Goal: Task Accomplishment & Management: Manage account settings

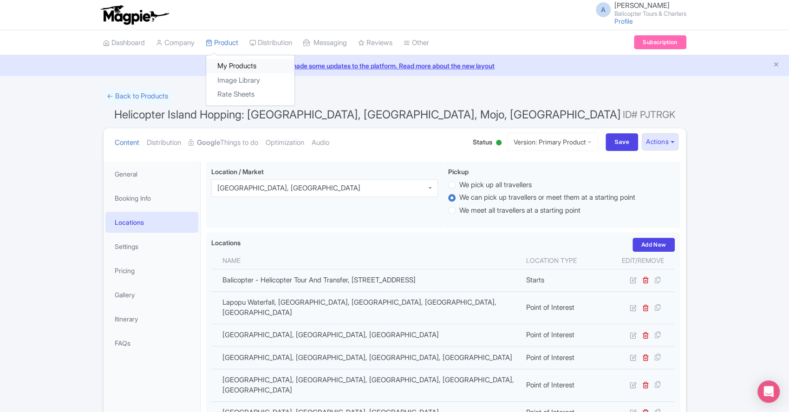
click at [230, 67] on link "My Products" at bounding box center [250, 66] width 88 height 14
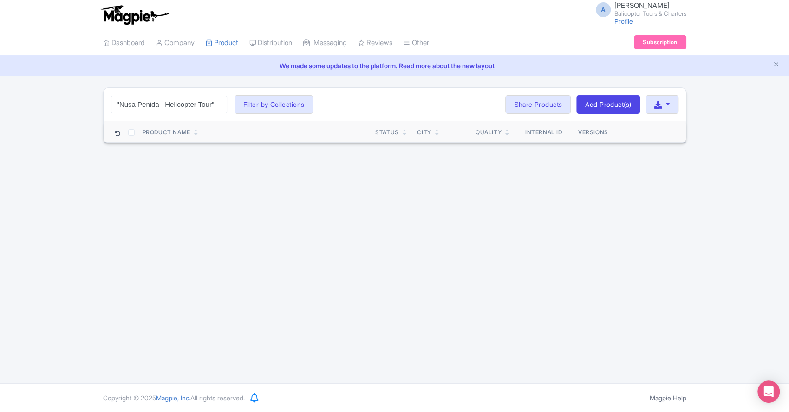
click at [169, 103] on input ""Nusa Penida Helicopter Tour"" at bounding box center [169, 105] width 116 height 18
drag, startPoint x: 165, startPoint y: 104, endPoint x: 175, endPoint y: 104, distance: 9.8
click at [167, 104] on input ""Nusa Penida Helicopter Tour"" at bounding box center [169, 105] width 116 height 18
type input "Nusa Penida Helicopter Tour"
click button "Search" at bounding box center [0, 0] width 0 height 0
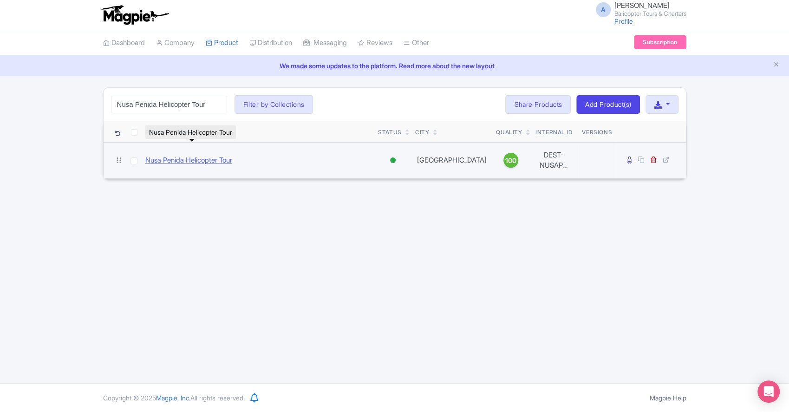
click at [214, 155] on link "Nusa Penida Helicopter Tour" at bounding box center [188, 160] width 87 height 11
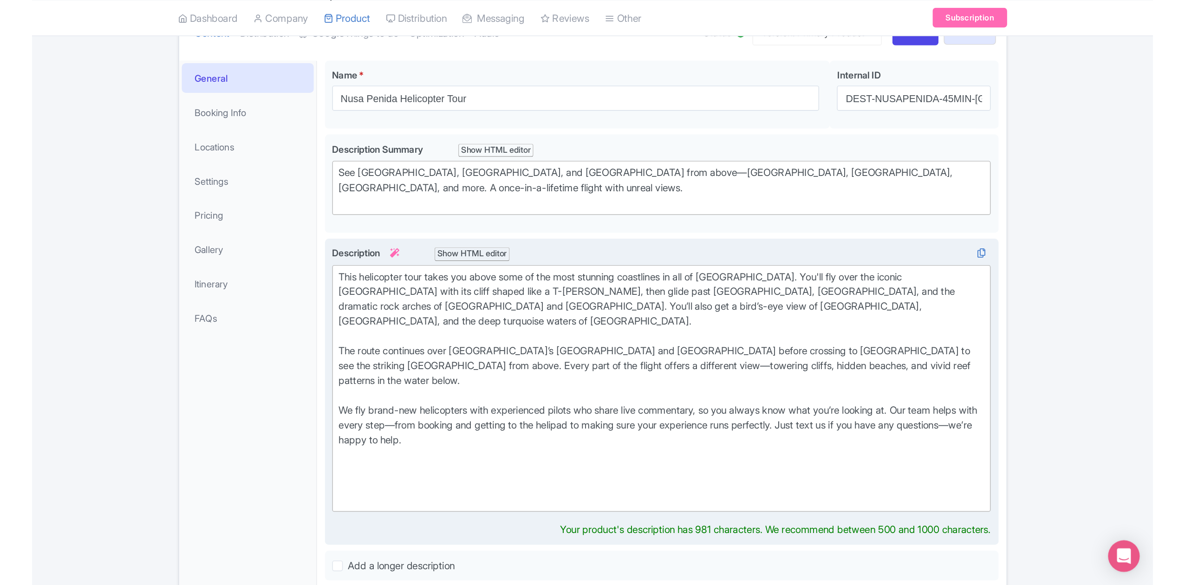
scroll to position [124, 0]
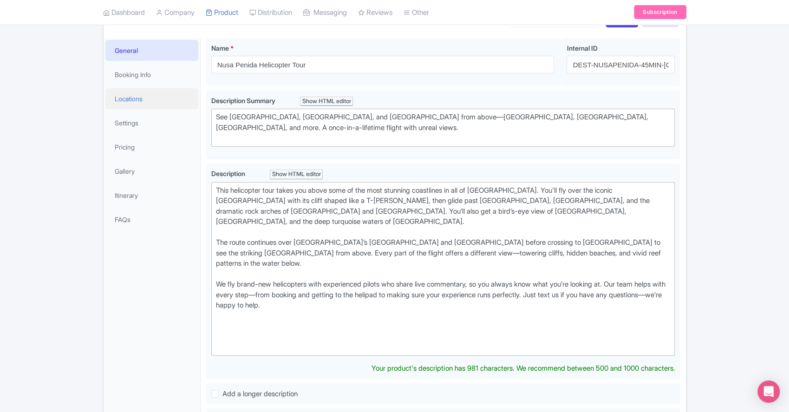
click at [147, 92] on link "Locations" at bounding box center [151, 98] width 93 height 21
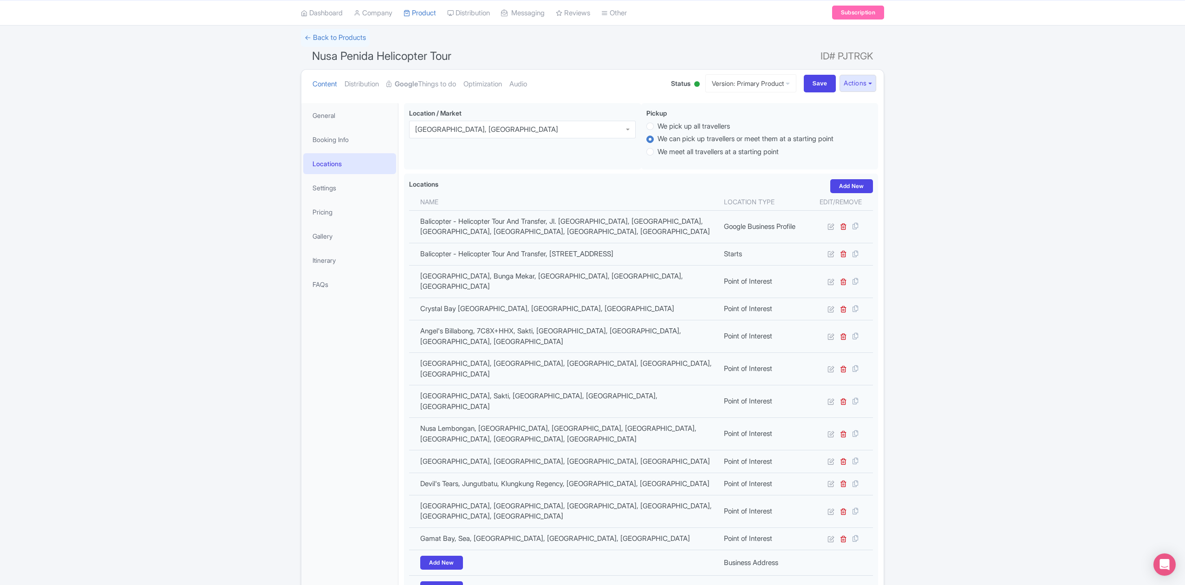
scroll to position [0, 0]
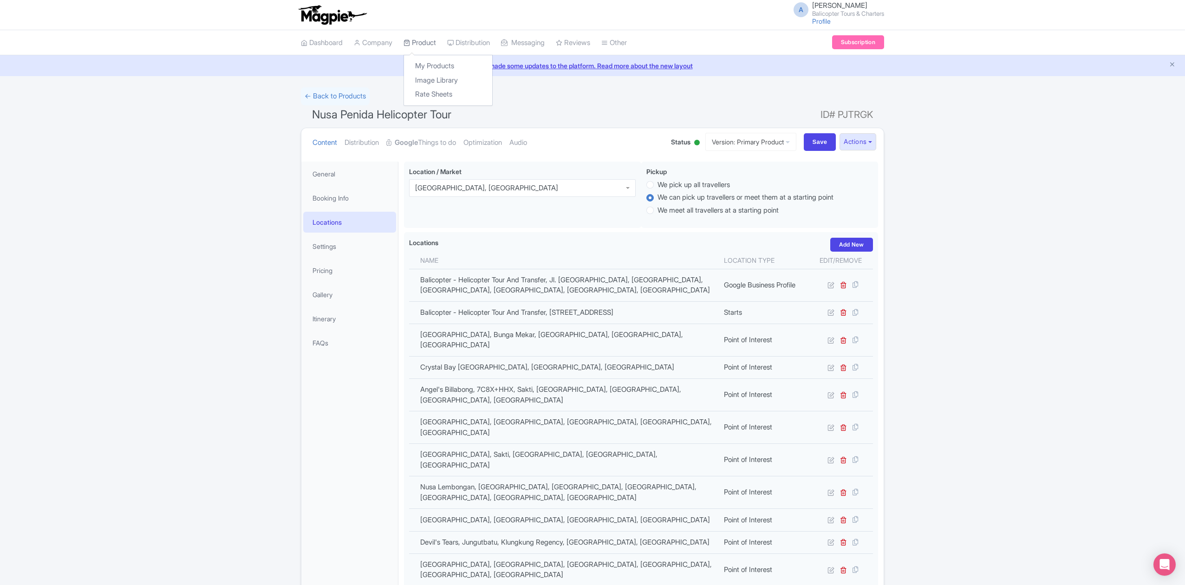
click at [419, 43] on link "Product" at bounding box center [420, 43] width 33 height 26
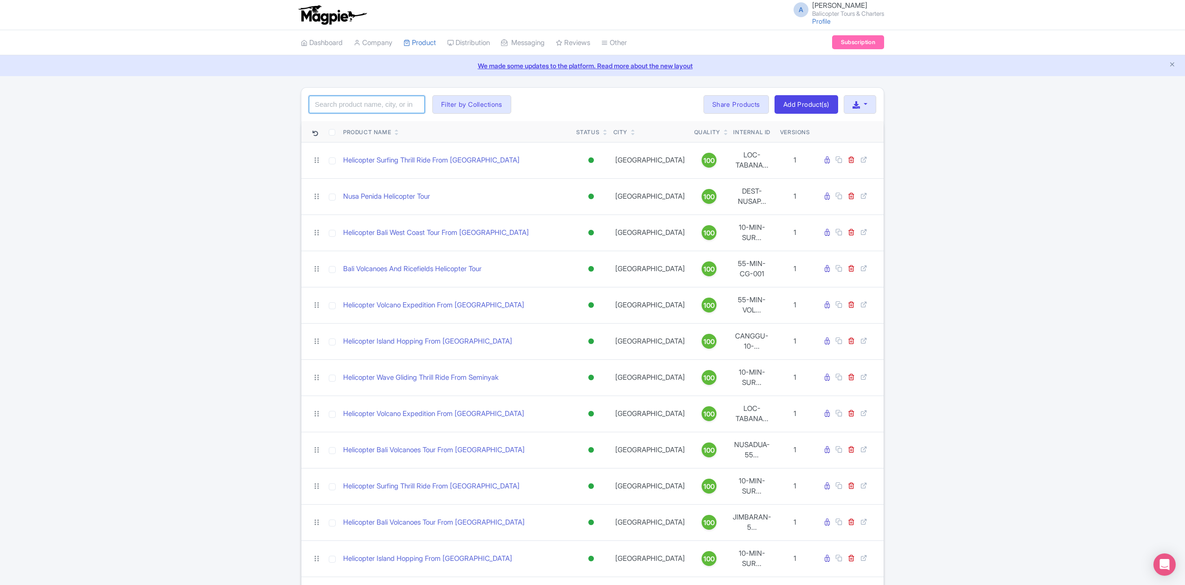
click at [366, 106] on input "search" at bounding box center [367, 105] width 116 height 18
paste input "Tanah Lot Helicopter Tour"
type input "Tanah Lot Helicopter Tour"
click button "Search" at bounding box center [0, 0] width 0 height 0
click at [384, 105] on input "search" at bounding box center [367, 105] width 116 height 18
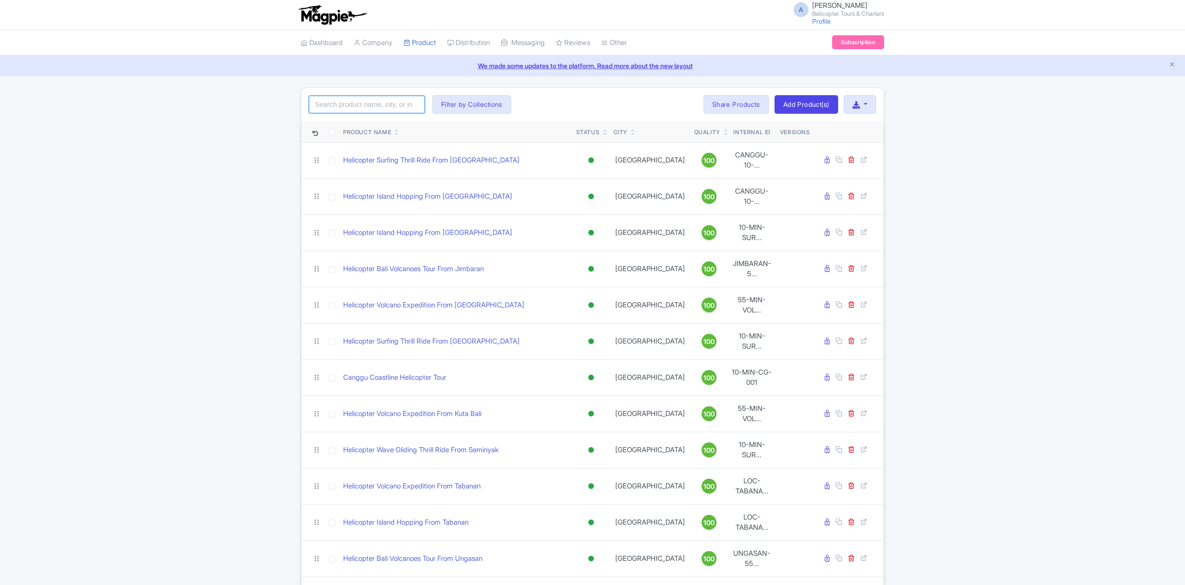
paste input "Tanah Lot Helicopter Tour"
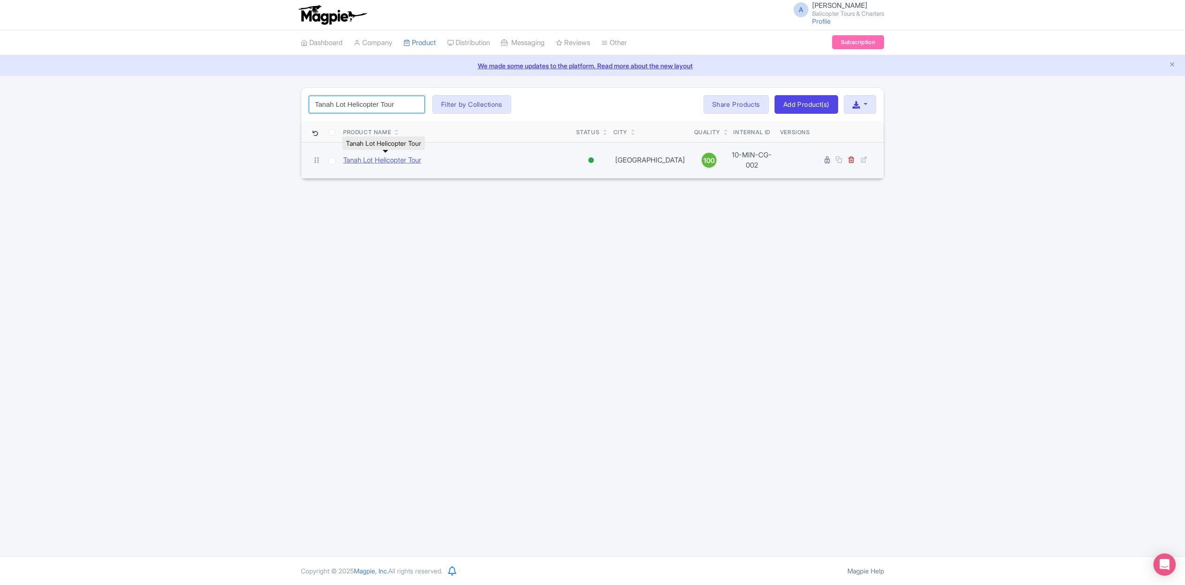
type input "Tanah Lot Helicopter Tour"
click at [395, 158] on link "Tanah Lot Helicopter Tour" at bounding box center [382, 160] width 78 height 11
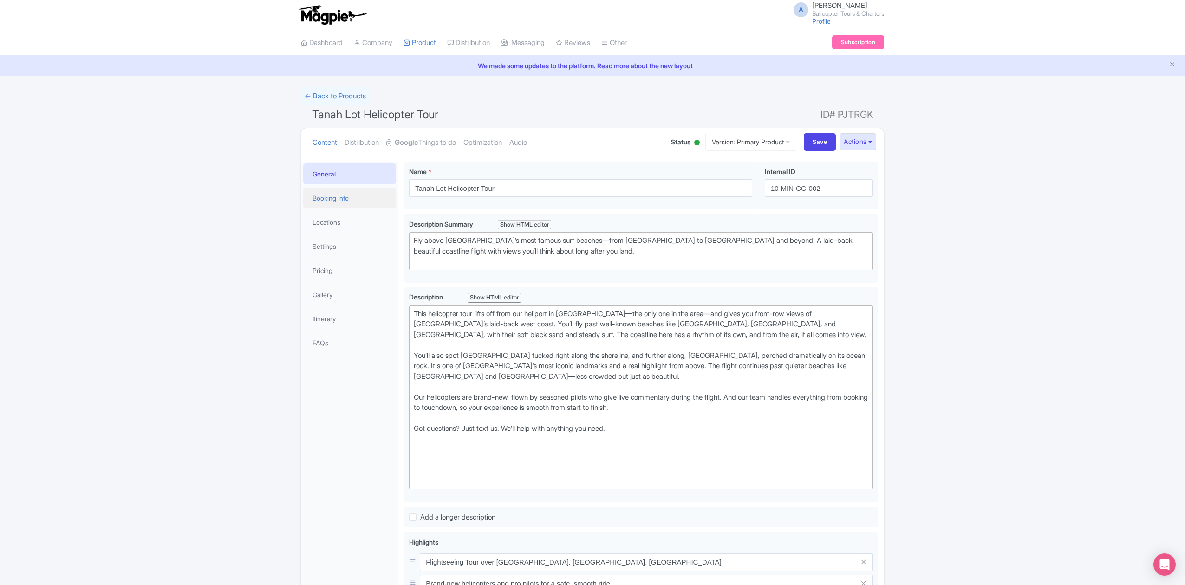
click at [358, 199] on link "Booking Info" at bounding box center [349, 198] width 93 height 21
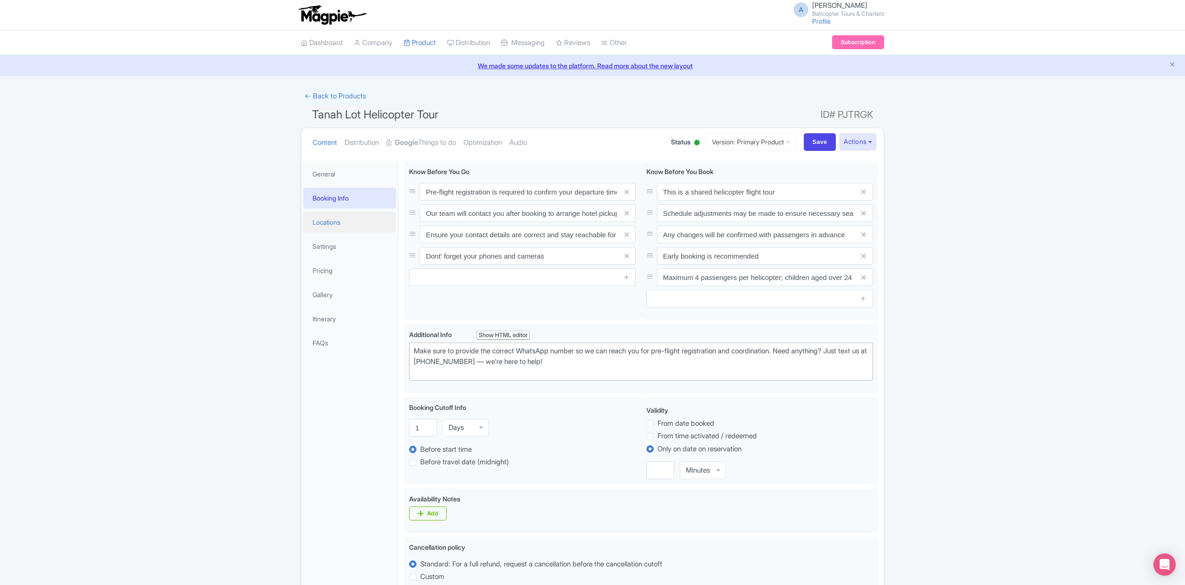
click at [337, 216] on link "Locations" at bounding box center [349, 222] width 93 height 21
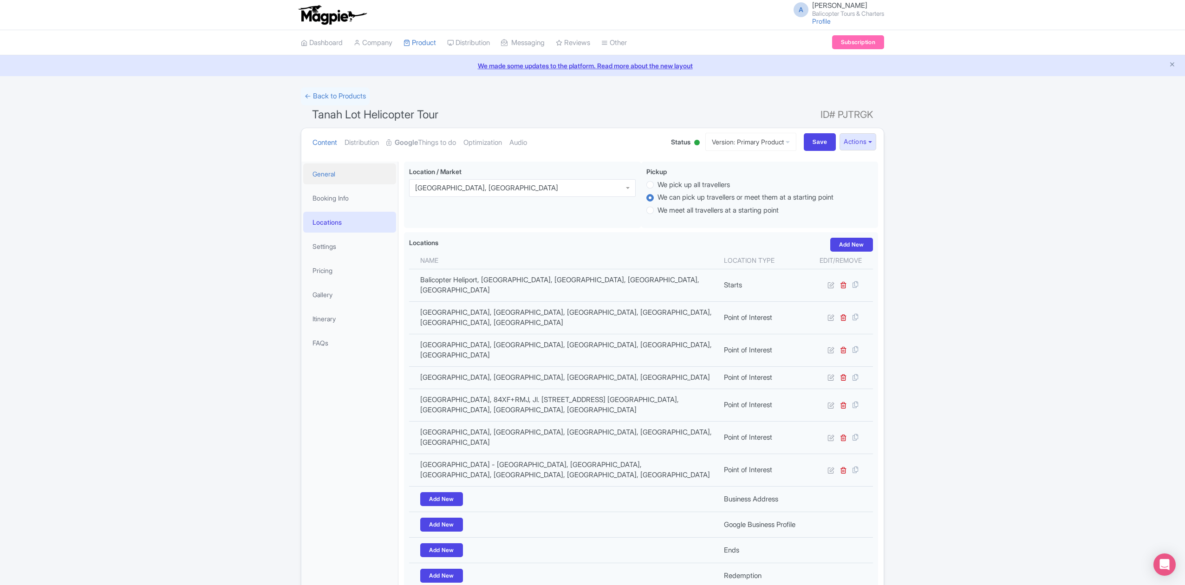
click at [343, 177] on link "General" at bounding box center [349, 174] width 93 height 21
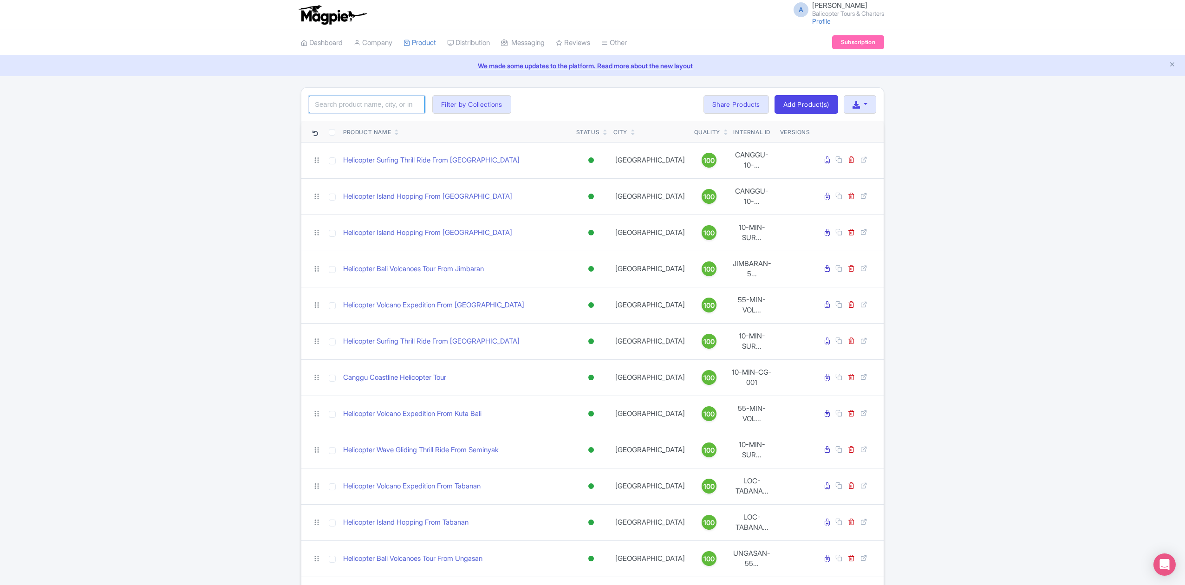
click at [355, 110] on input "search" at bounding box center [367, 105] width 116 height 18
paste input "Tanah Lot Helicopter Tour"
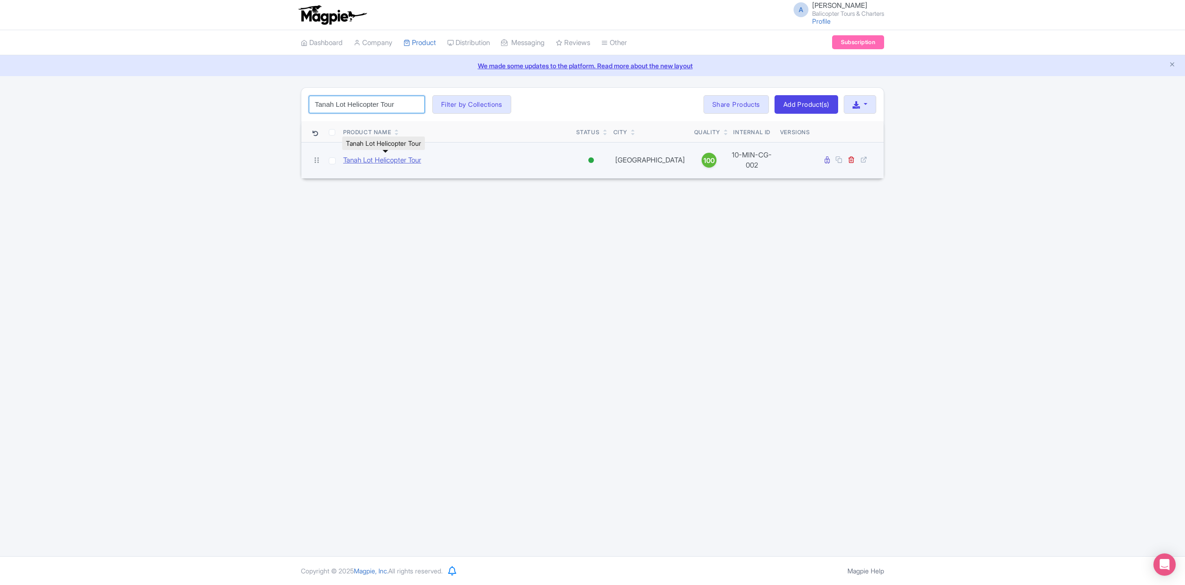
type input "Tanah Lot Helicopter Tour"
click at [389, 160] on link "Tanah Lot Helicopter Tour" at bounding box center [382, 160] width 78 height 11
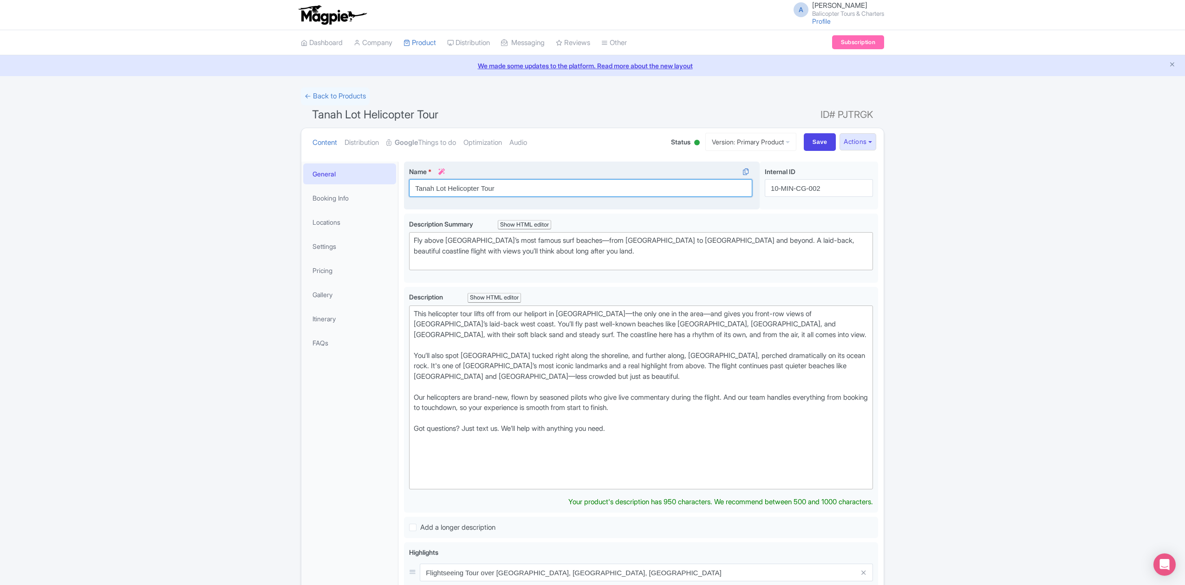
click at [484, 192] on input "Tanah Lot Helicopter Tour" at bounding box center [580, 188] width 343 height 18
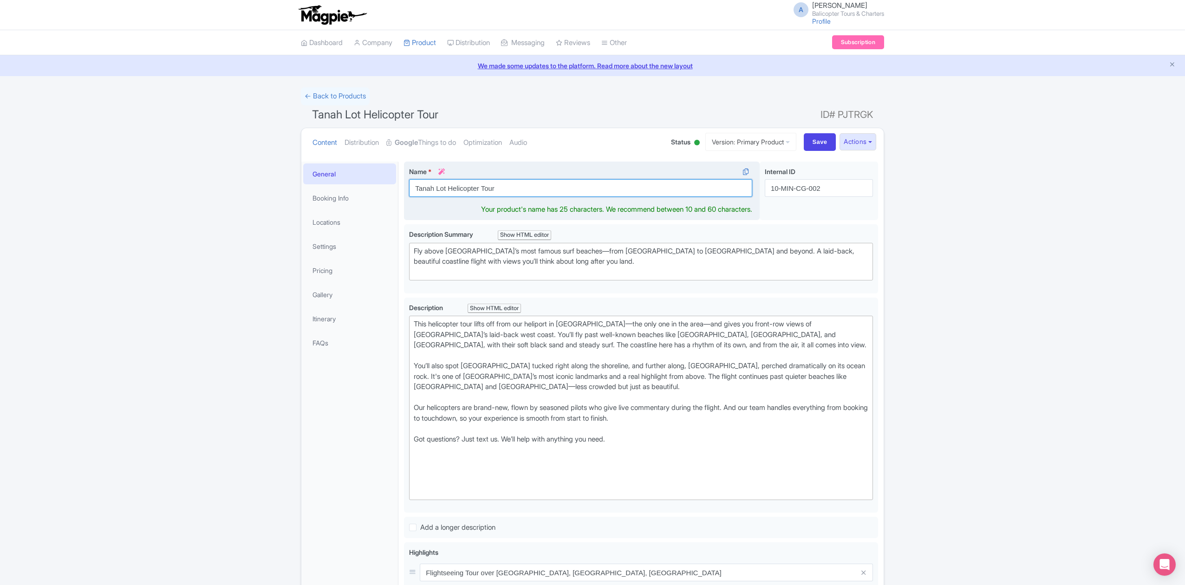
paste input "Helicopter Thrill Ride: [DEMOGRAPHIC_DATA], Cliffs and Waves"
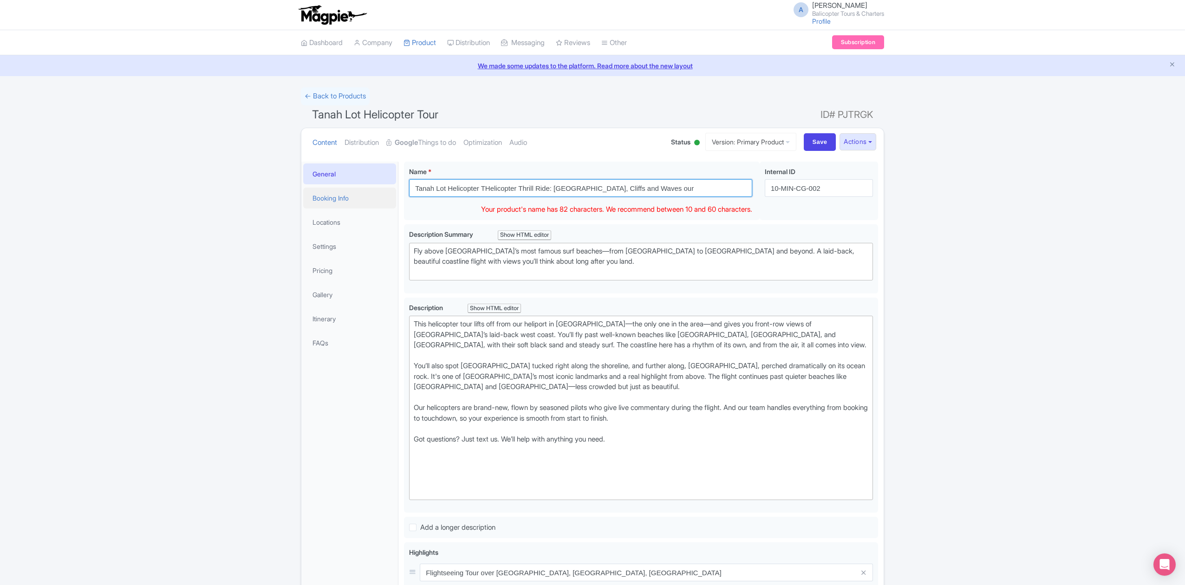
drag, startPoint x: 685, startPoint y: 182, endPoint x: 348, endPoint y: 192, distance: 336.4
click at [348, 192] on div "General Booking Info Locations Settings Pricing Gallery Itinerary FAQs Tanah Lo…" at bounding box center [592, 497] width 582 height 682
paste input "Helicopter Thrill Ride: [DEMOGRAPHIC_DATA], Cliffs and Waves"
type input "Helicopter Thrill Ride: [DEMOGRAPHIC_DATA], Cliffs and Waves"
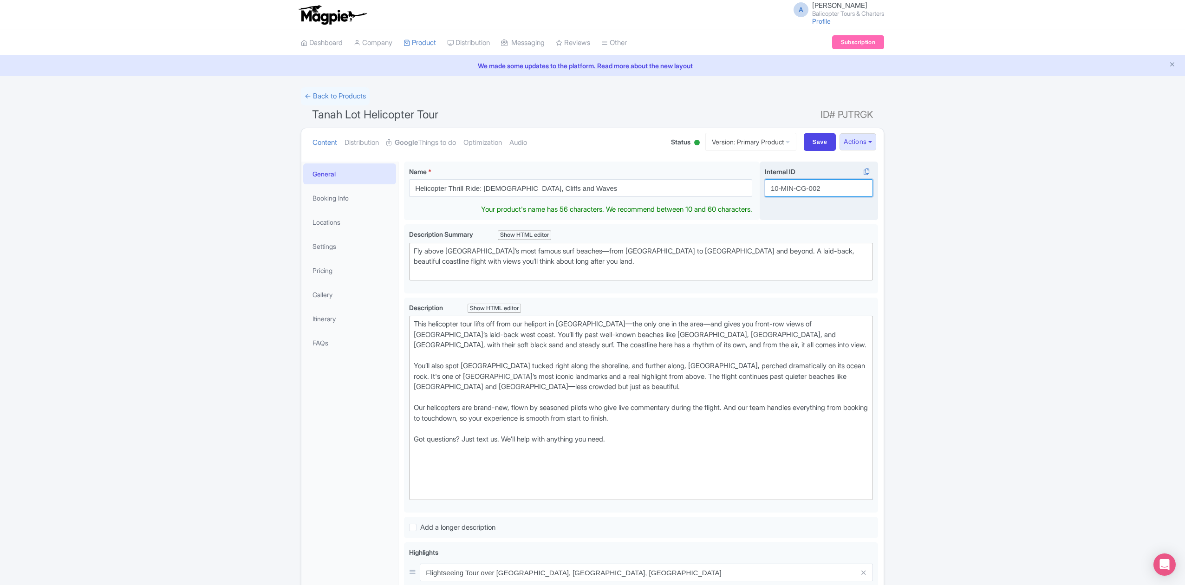
drag, startPoint x: 805, startPoint y: 190, endPoint x: 812, endPoint y: 190, distance: 7.4
click at [805, 190] on input "10-MIN-CG-002" at bounding box center [819, 188] width 108 height 18
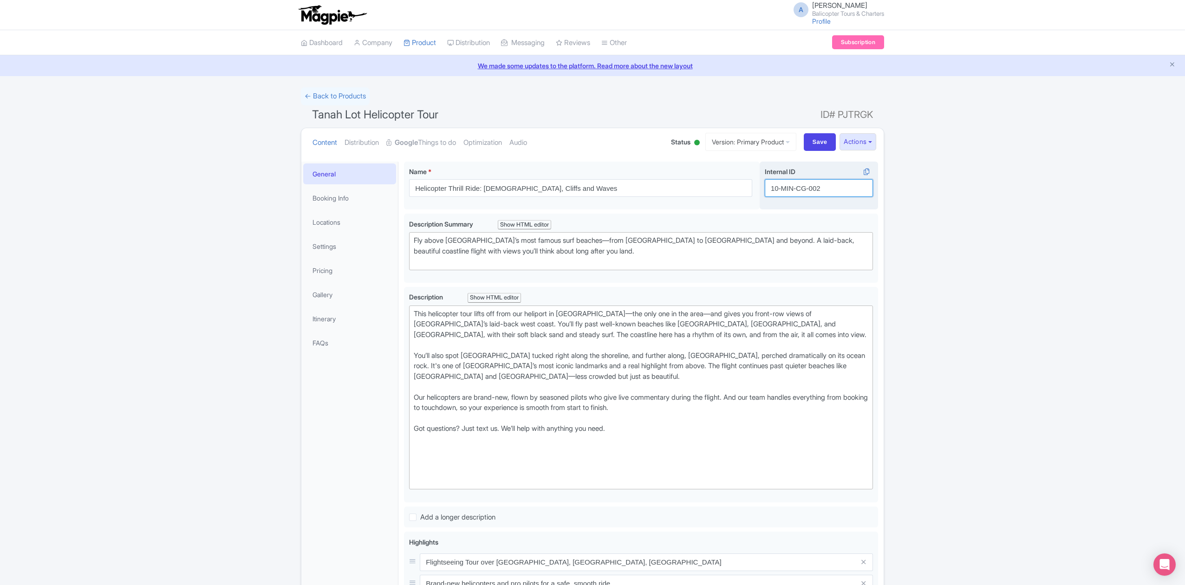
drag, startPoint x: 825, startPoint y: 190, endPoint x: 766, endPoint y: 190, distance: 59.0
click at [766, 190] on input "10-MIN-CG-002" at bounding box center [819, 188] width 108 height 18
paste input "ulu-thrill-bali"
type input "ulu-thrill-bali"
click at [935, 240] on div "← Back to Products Tanah Lot Helicopter Tour ID# PJTRGK Content Distribution Go…" at bounding box center [592, 457] width 1185 height 741
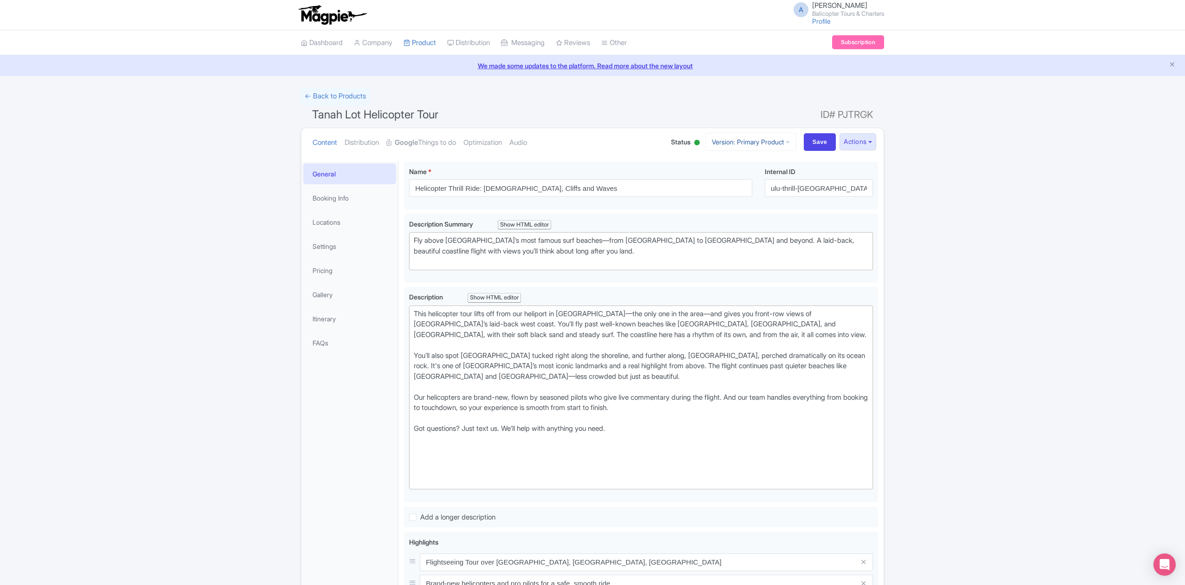
click at [786, 141] on icon at bounding box center [788, 142] width 4 height 7
click at [986, 138] on div "← Back to Products Tanah Lot Helicopter Tour ID# PJTRGK Content Distribution Go…" at bounding box center [592, 457] width 1185 height 741
click at [818, 140] on input "Save" at bounding box center [820, 142] width 33 height 18
type input "Saving..."
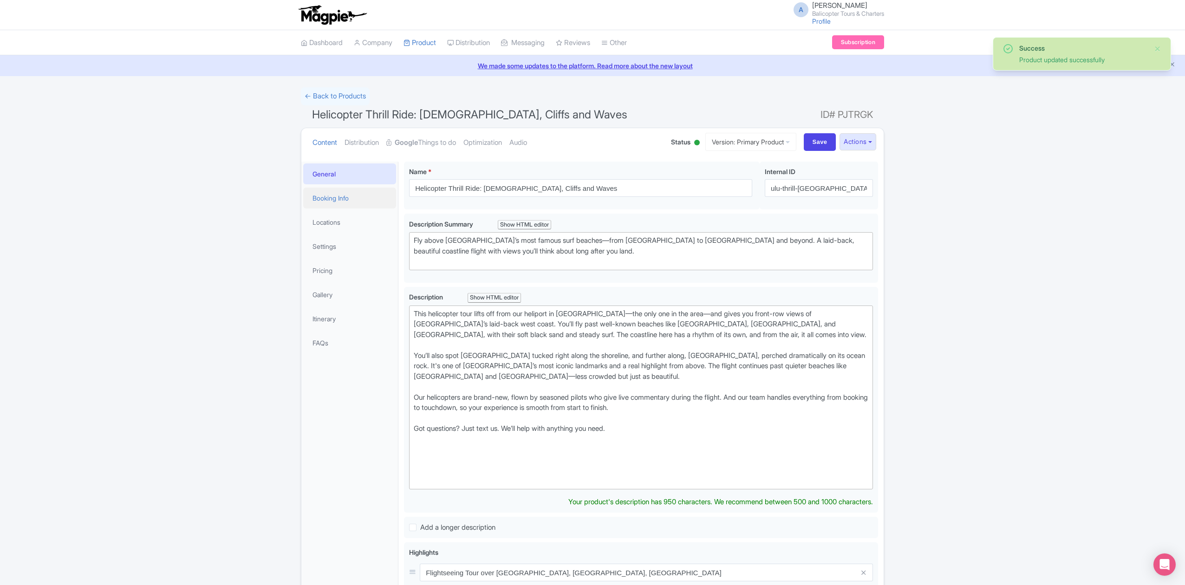
click at [348, 200] on link "Booking Info" at bounding box center [349, 198] width 93 height 21
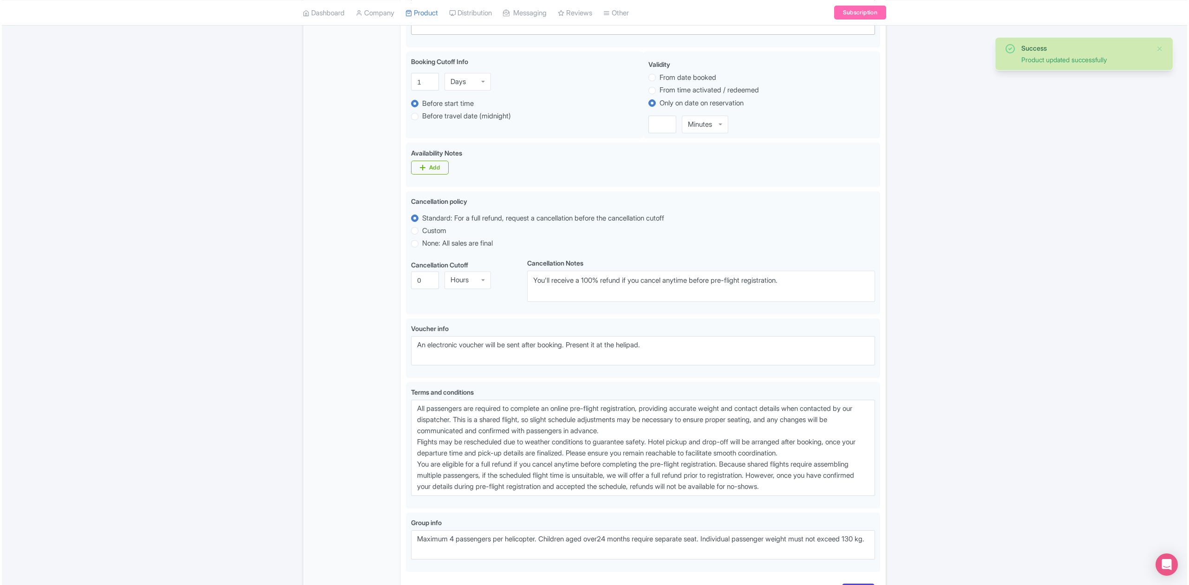
scroll to position [44, 0]
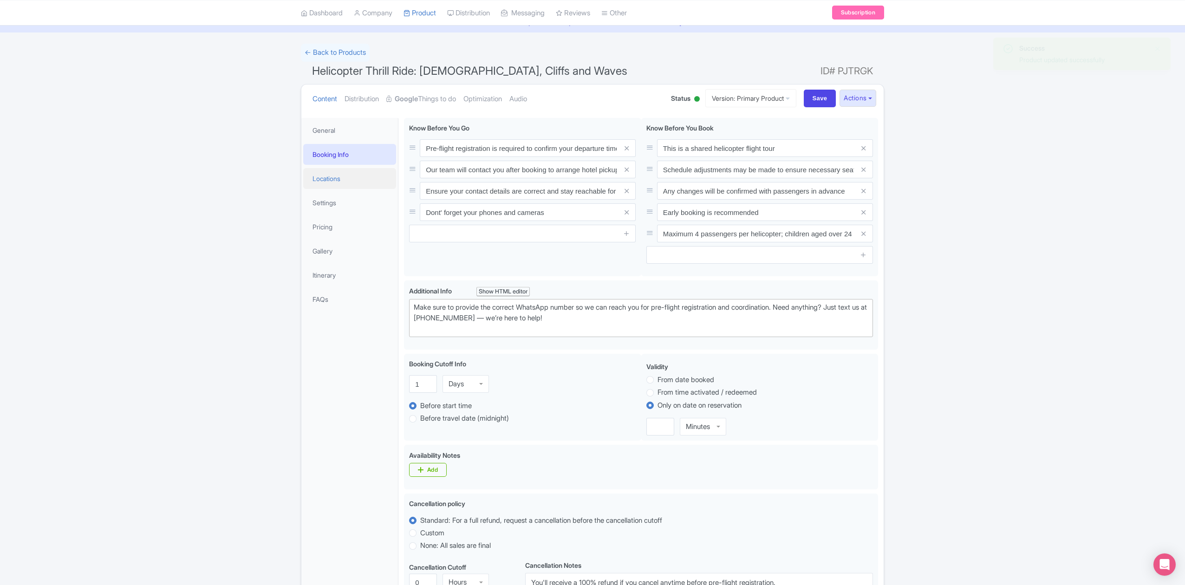
click at [341, 182] on link "Locations" at bounding box center [349, 178] width 93 height 21
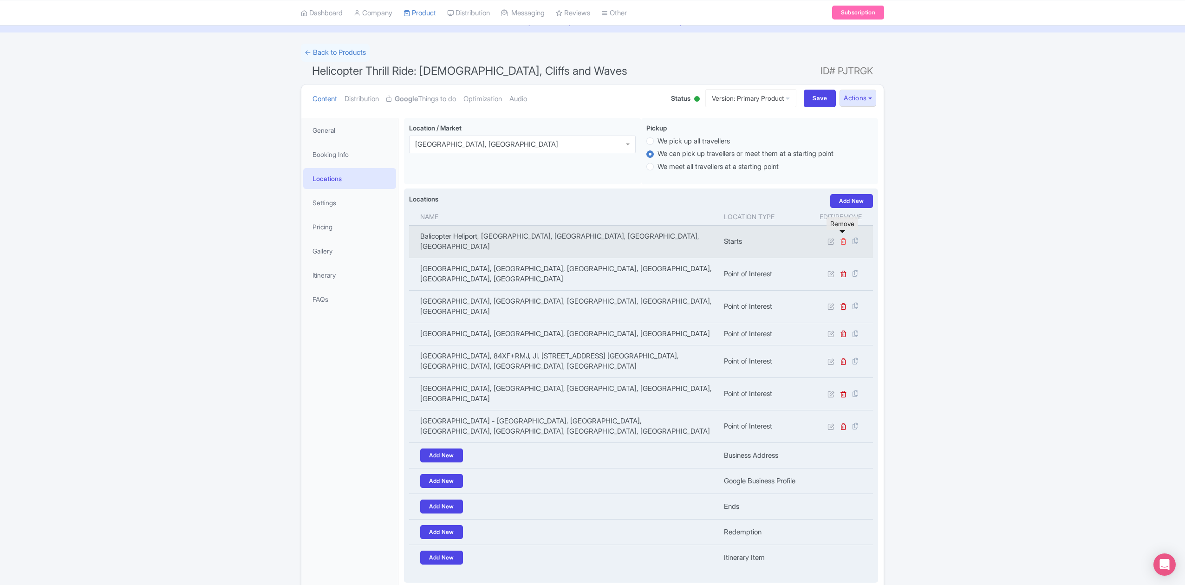
click at [842, 238] on icon at bounding box center [843, 241] width 7 height 7
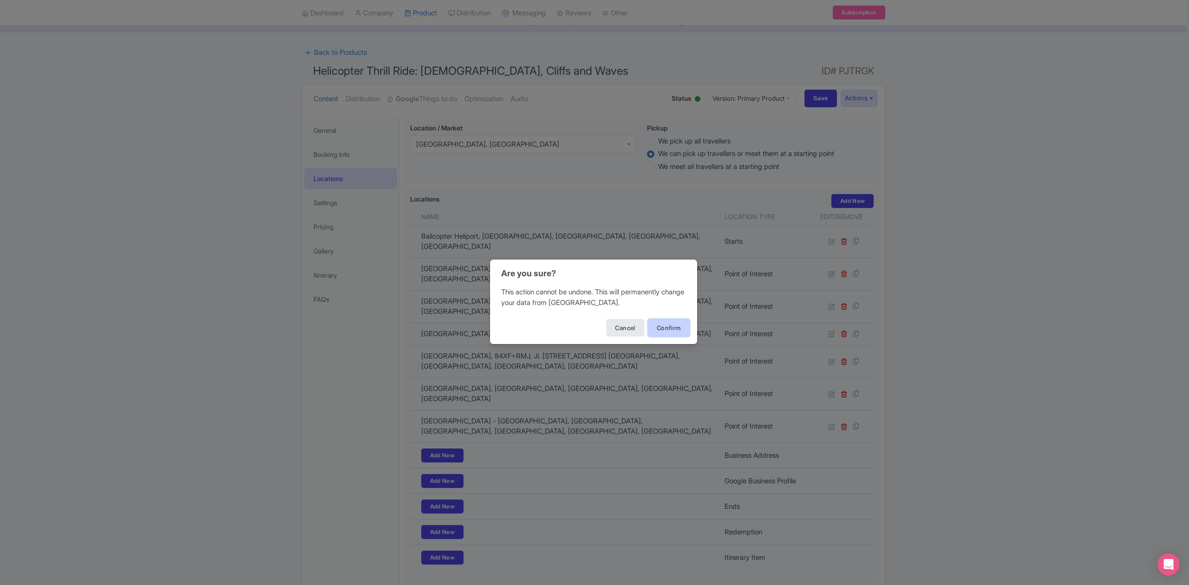
click at [664, 327] on button "Confirm" at bounding box center [669, 328] width 42 height 18
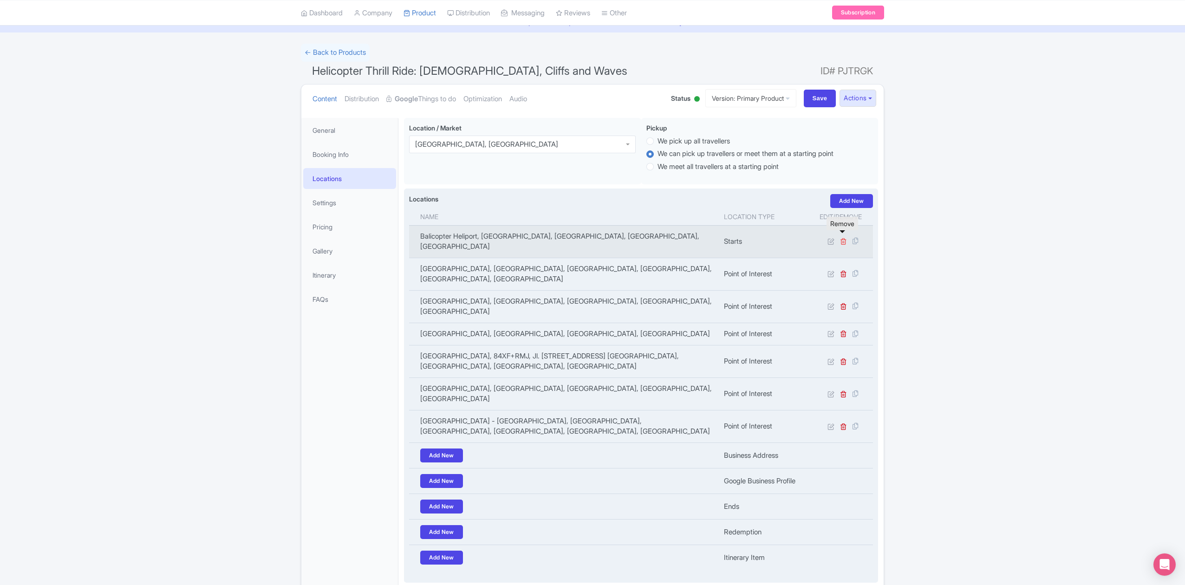
click at [843, 240] on icon at bounding box center [843, 241] width 7 height 7
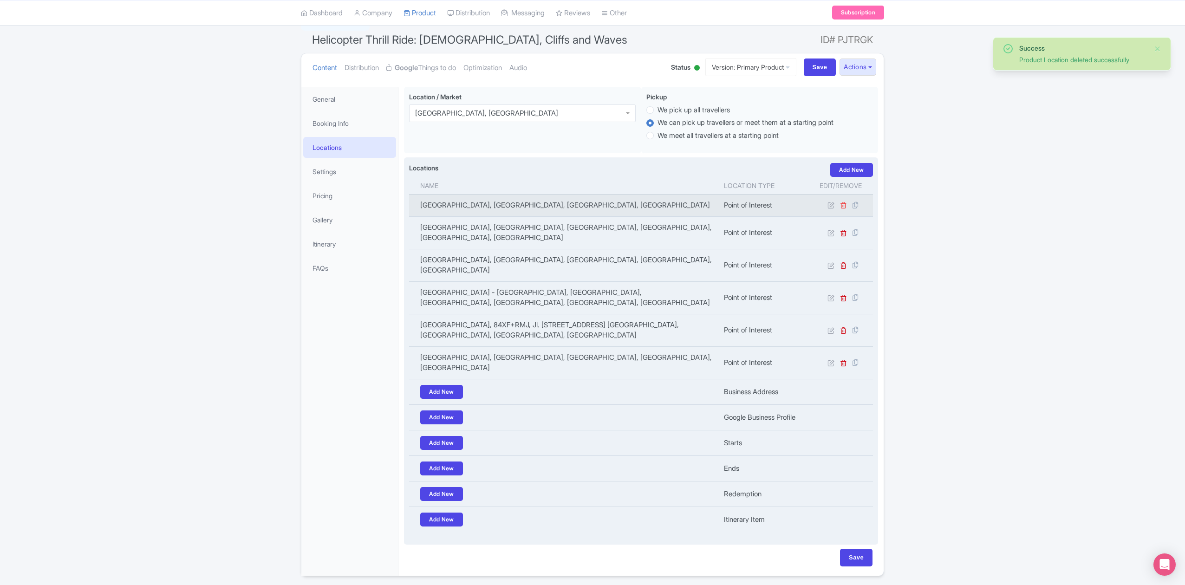
scroll to position [71, 0]
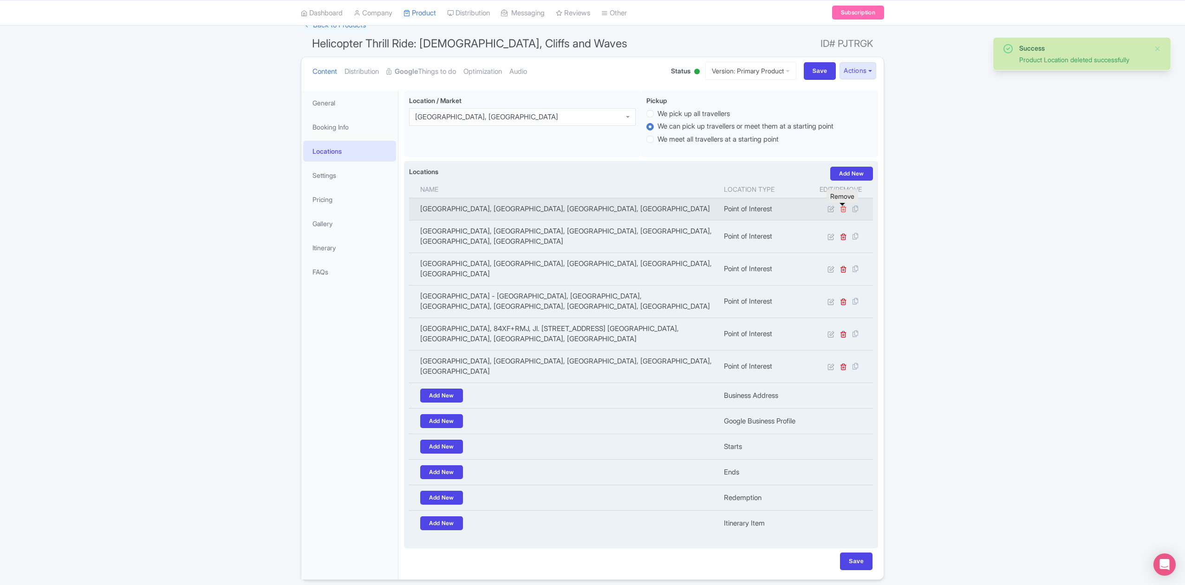
click at [845, 209] on icon at bounding box center [843, 208] width 7 height 7
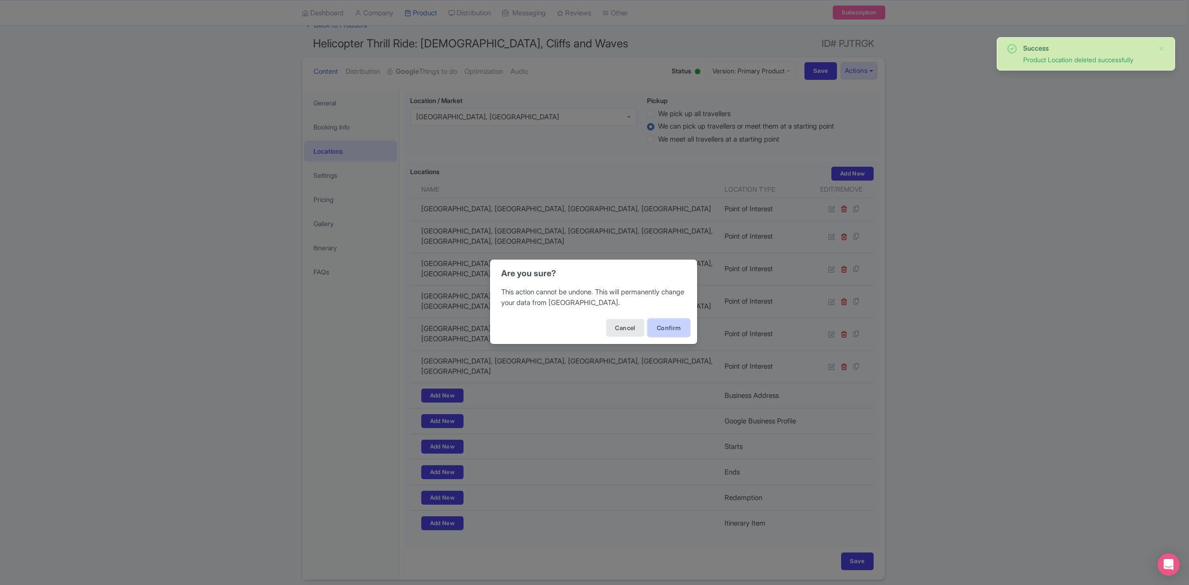
click at [675, 324] on button "Confirm" at bounding box center [669, 328] width 42 height 18
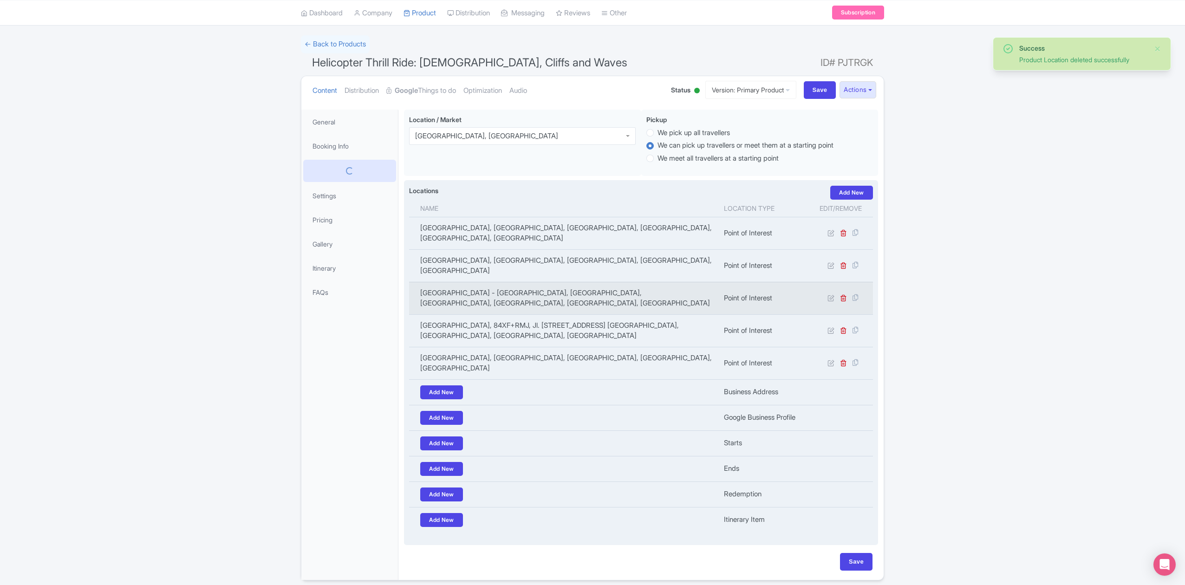
scroll to position [48, 0]
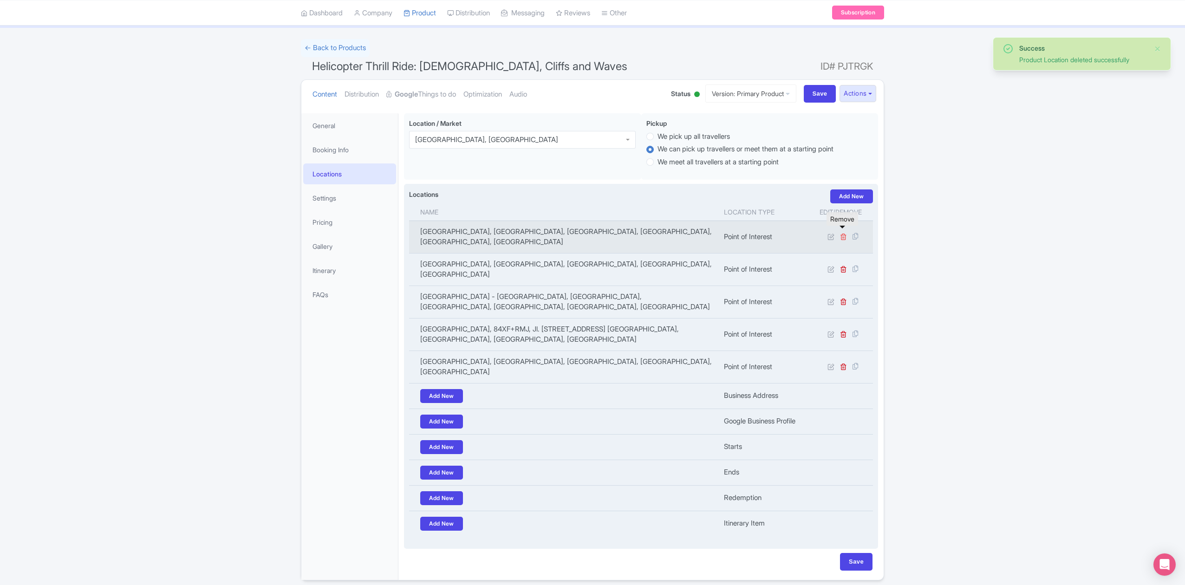
click at [843, 233] on icon at bounding box center [843, 236] width 7 height 7
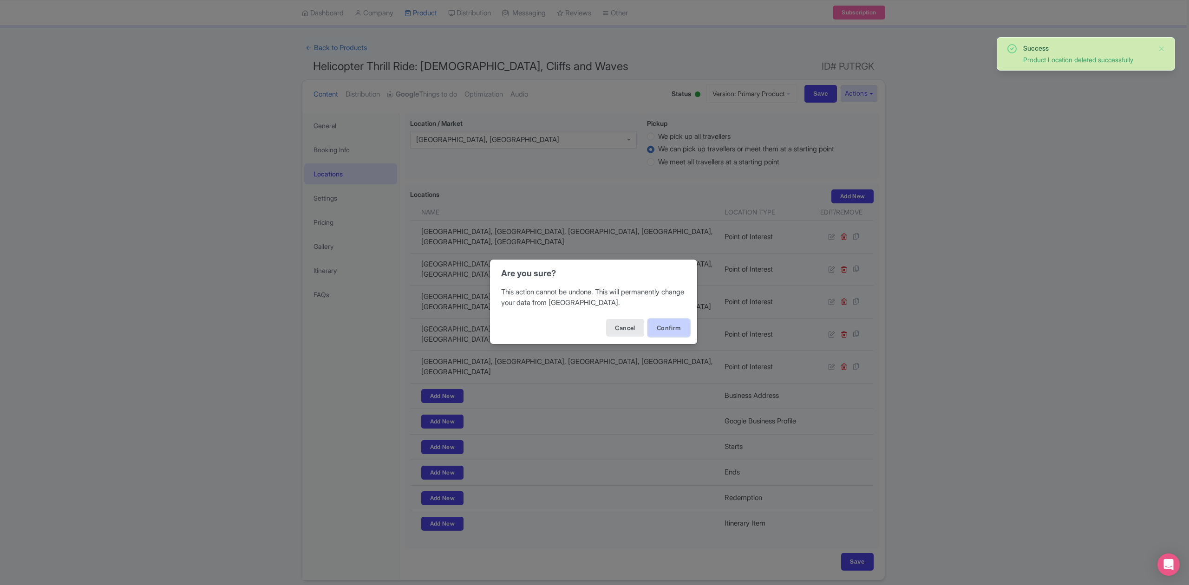
click at [678, 331] on button "Confirm" at bounding box center [669, 328] width 42 height 18
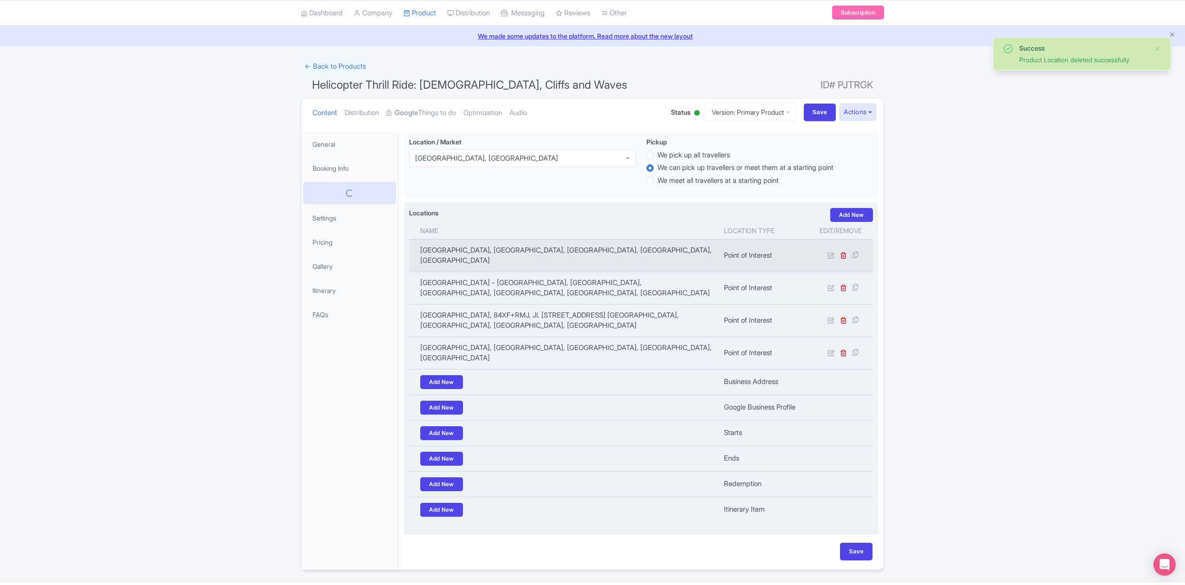
scroll to position [26, 0]
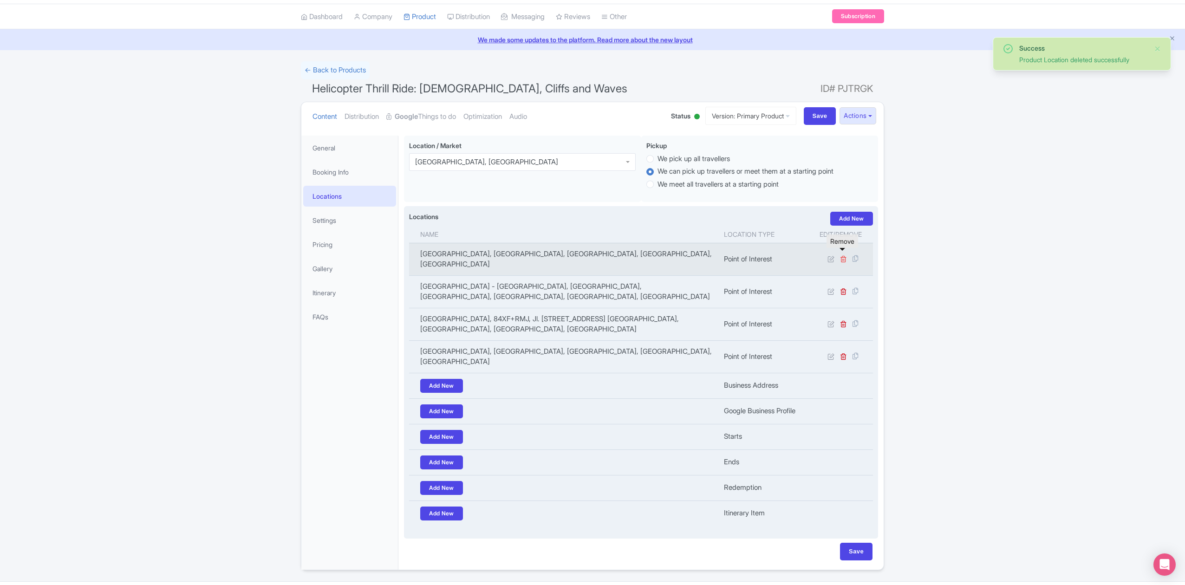
click at [844, 255] on icon at bounding box center [843, 258] width 7 height 7
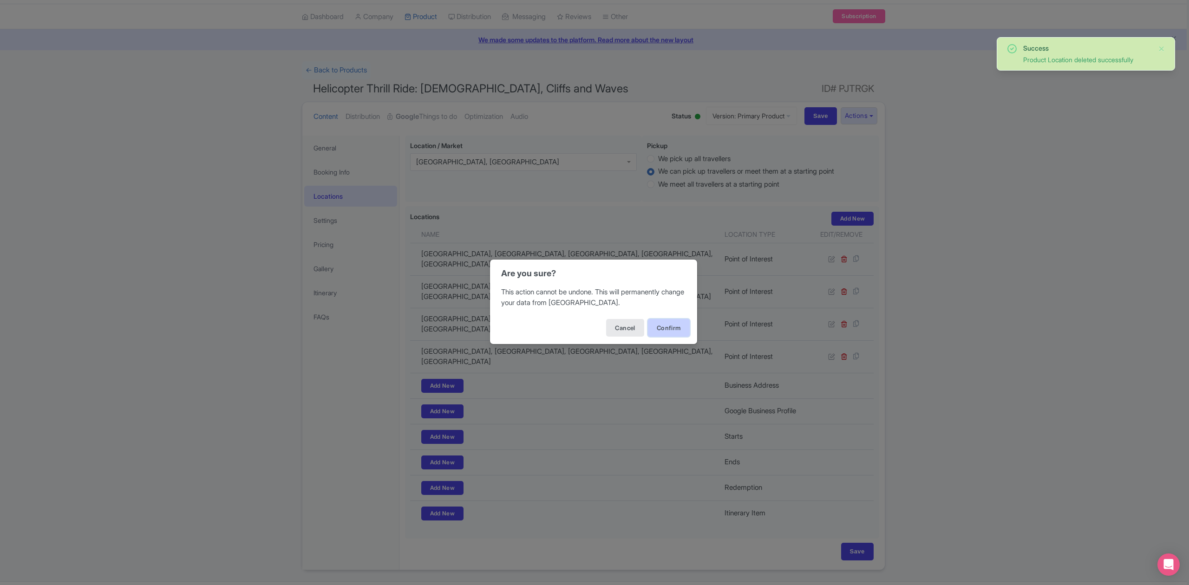
click at [678, 325] on button "Confirm" at bounding box center [669, 328] width 42 height 18
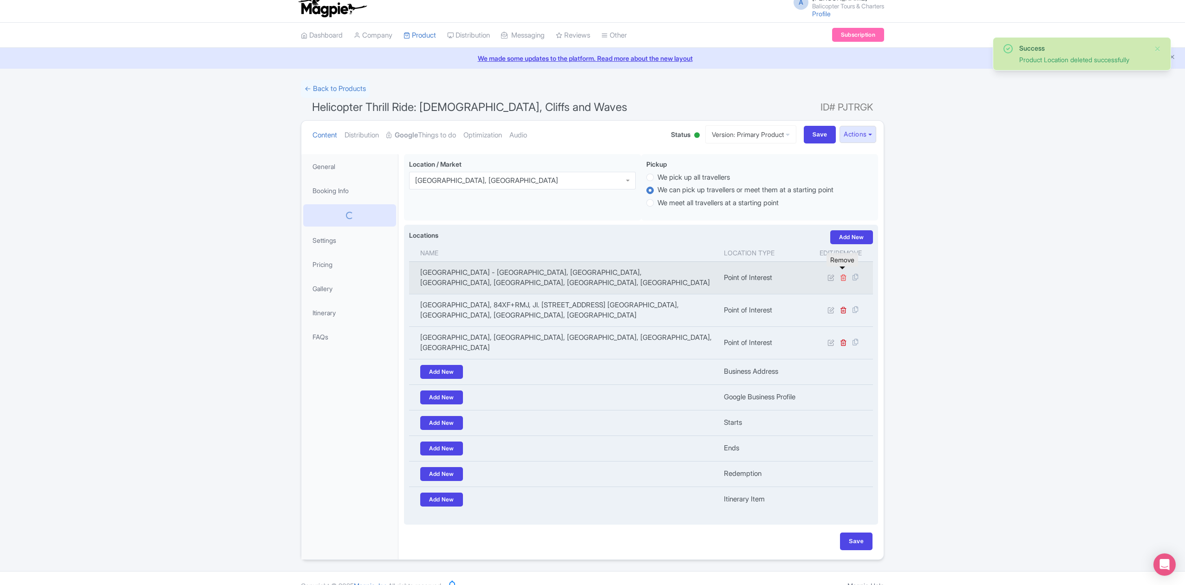
scroll to position [4, 0]
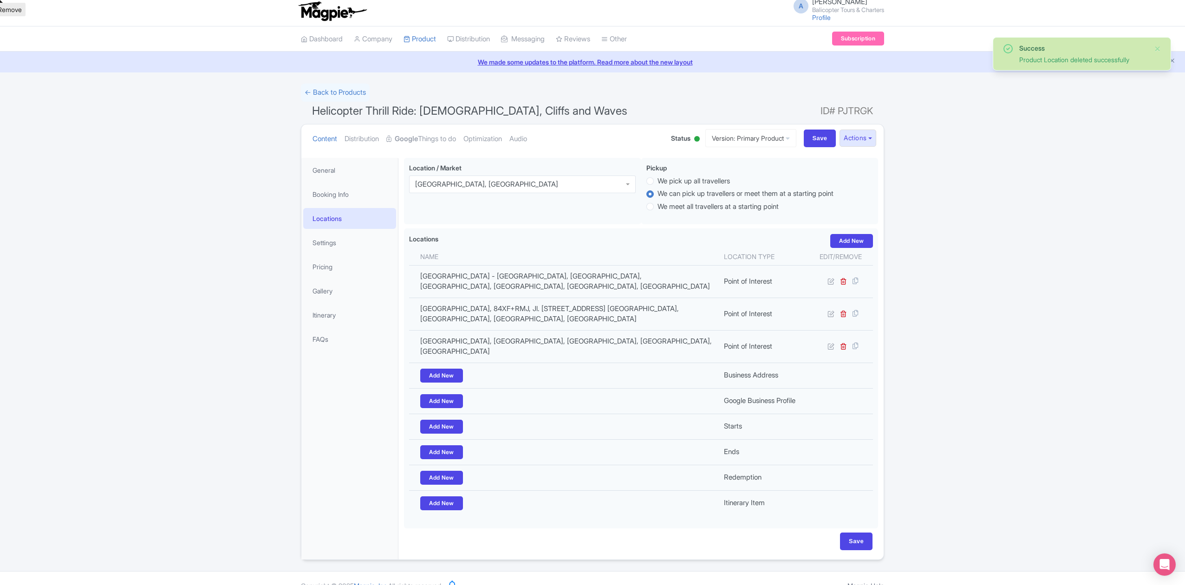
click at [844, 270] on td at bounding box center [841, 281] width 65 height 33
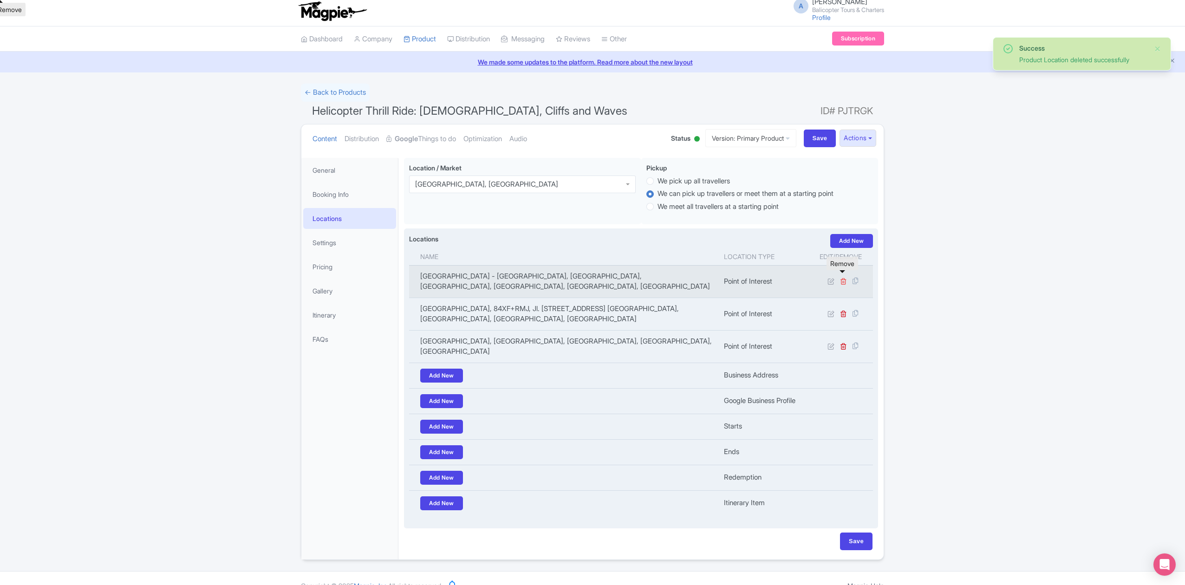
click at [844, 278] on icon at bounding box center [843, 281] width 7 height 7
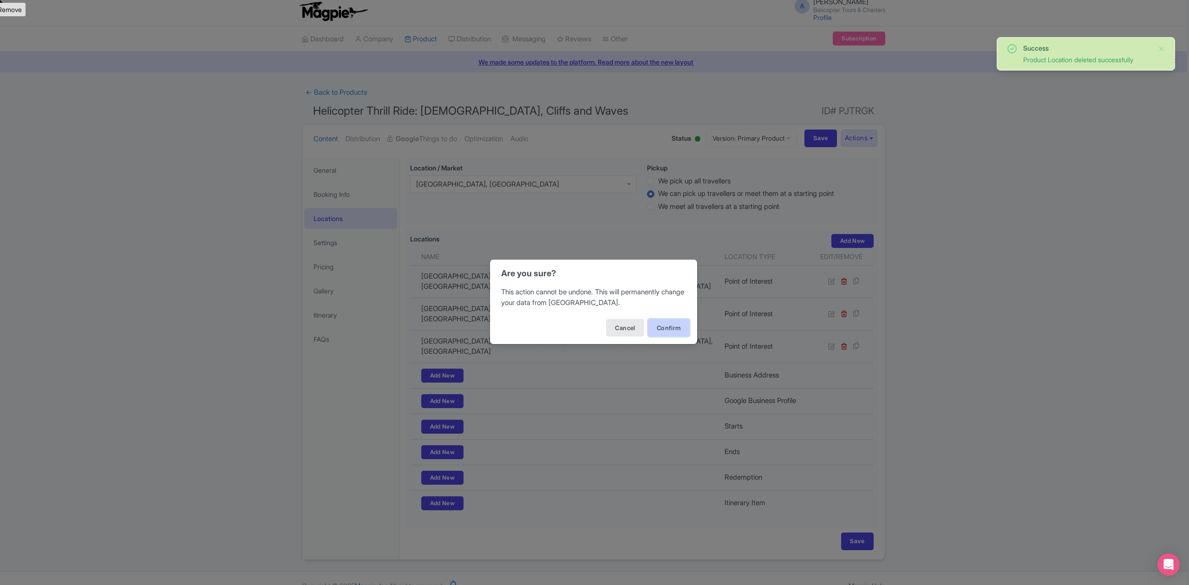
click at [664, 327] on button "Confirm" at bounding box center [669, 328] width 42 height 18
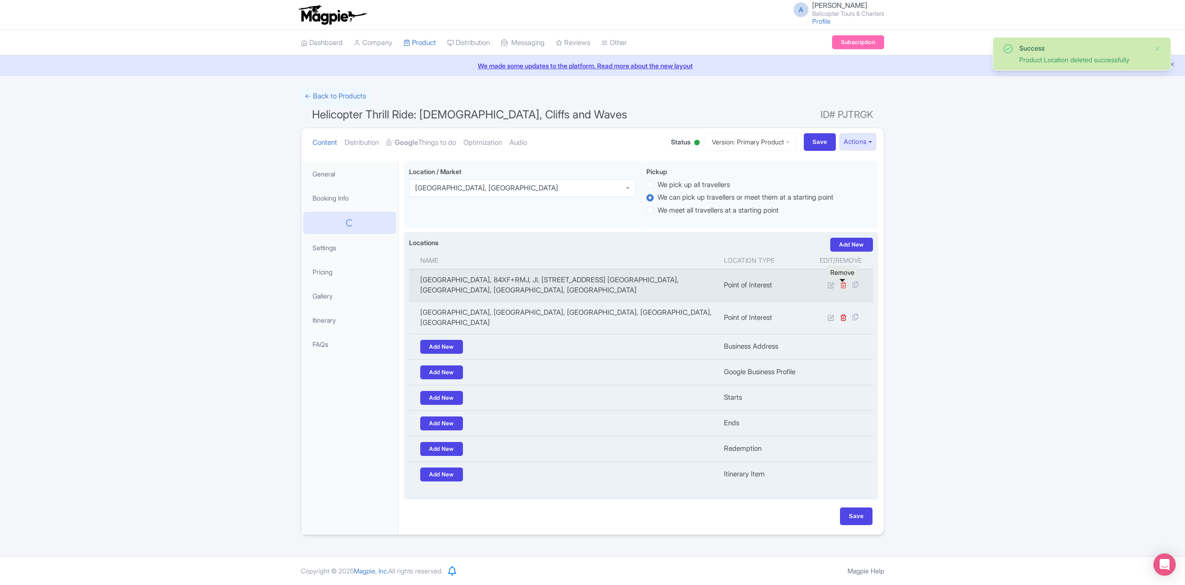
click at [844, 286] on icon at bounding box center [843, 284] width 7 height 7
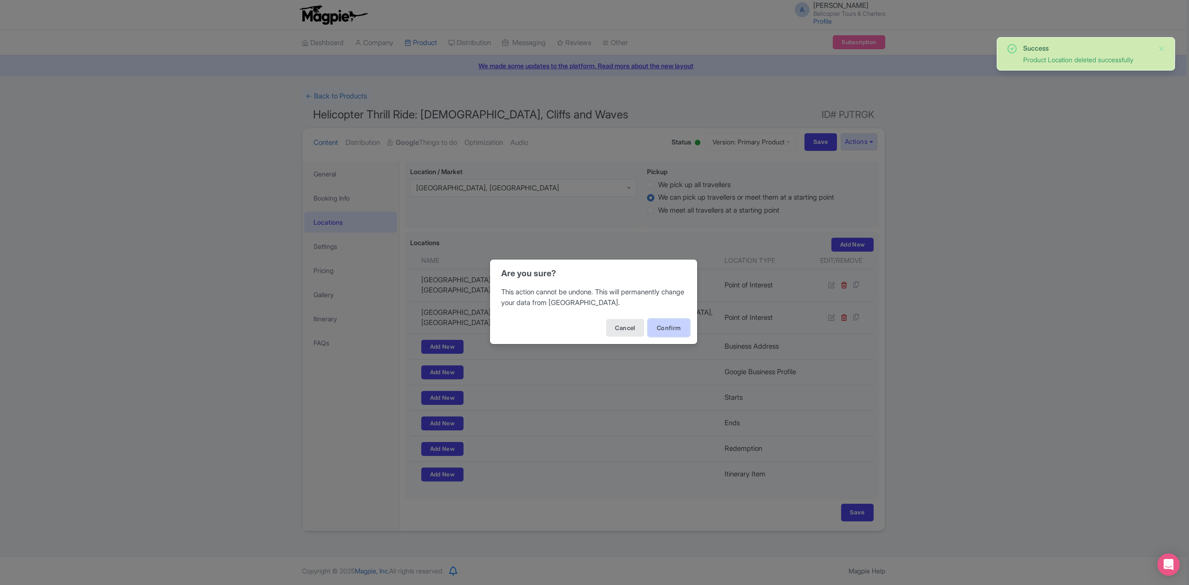
click at [671, 331] on button "Confirm" at bounding box center [669, 328] width 42 height 18
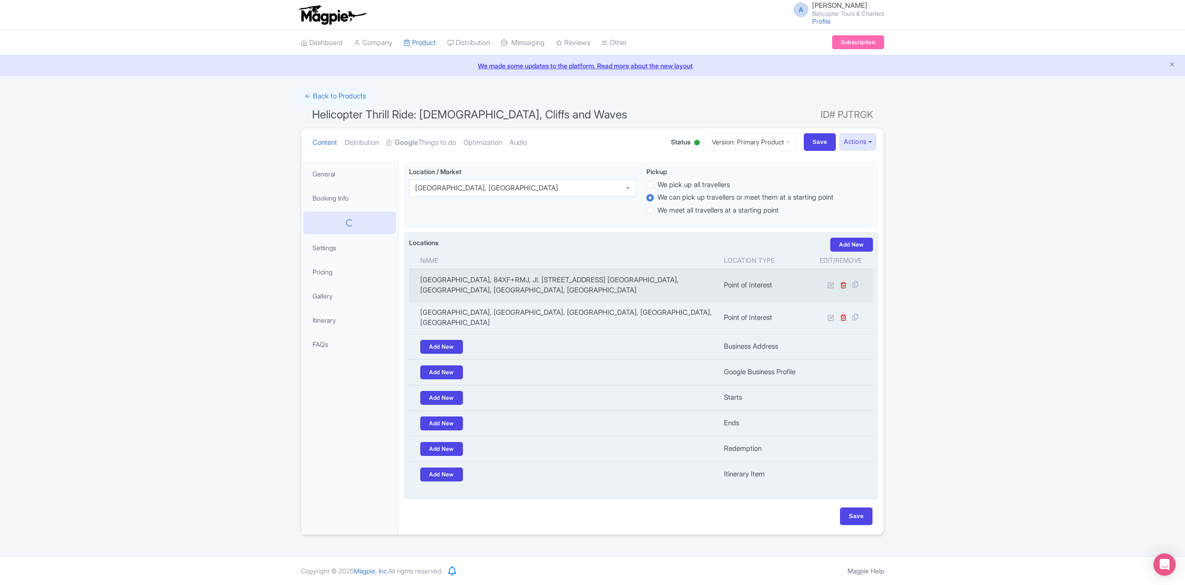
click at [843, 289] on link at bounding box center [843, 285] width 7 height 9
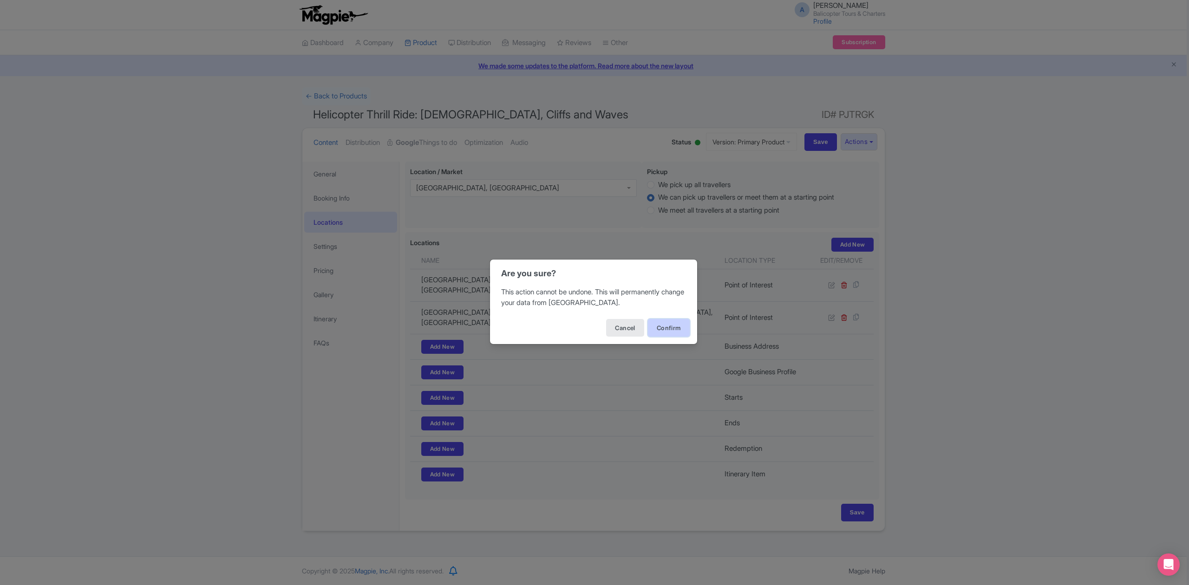
click at [679, 327] on button "Confirm" at bounding box center [669, 328] width 42 height 18
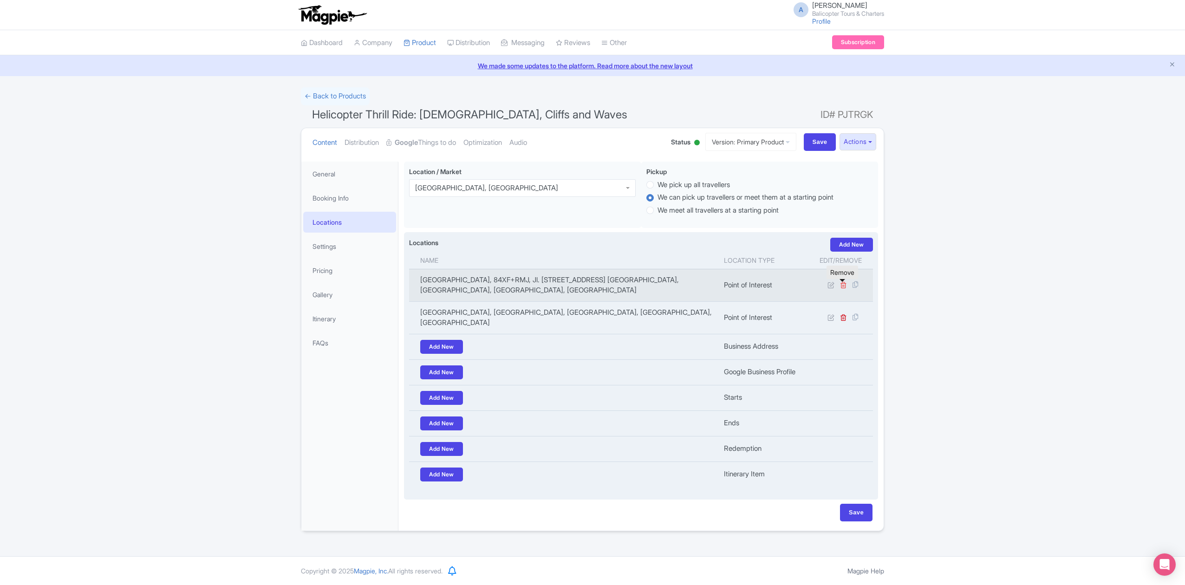
click at [843, 287] on icon at bounding box center [843, 284] width 7 height 7
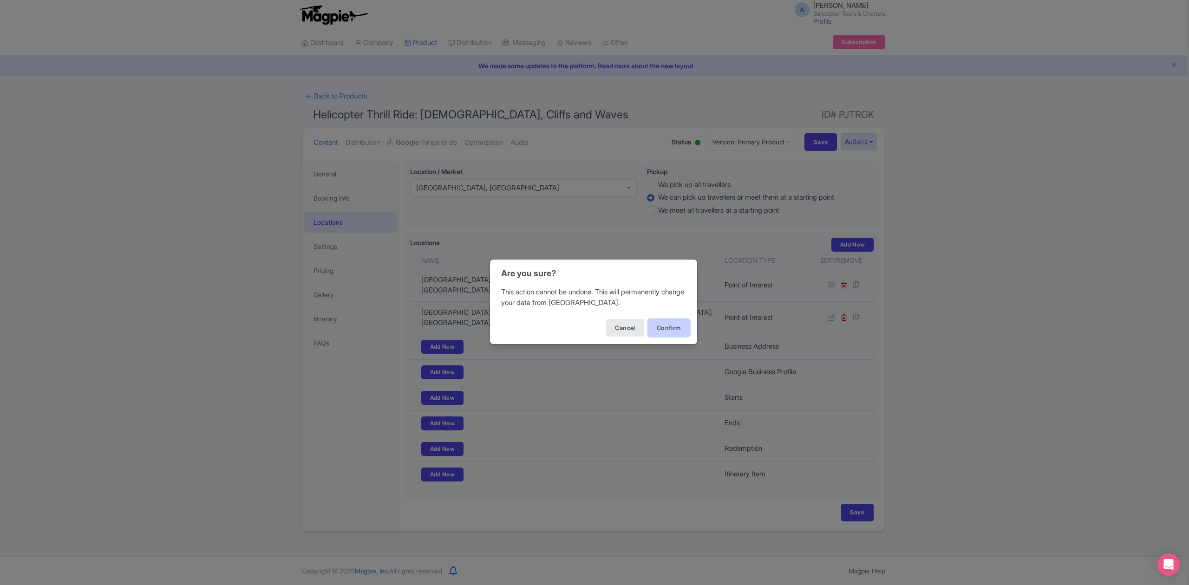
click at [678, 333] on button "Confirm" at bounding box center [669, 328] width 42 height 18
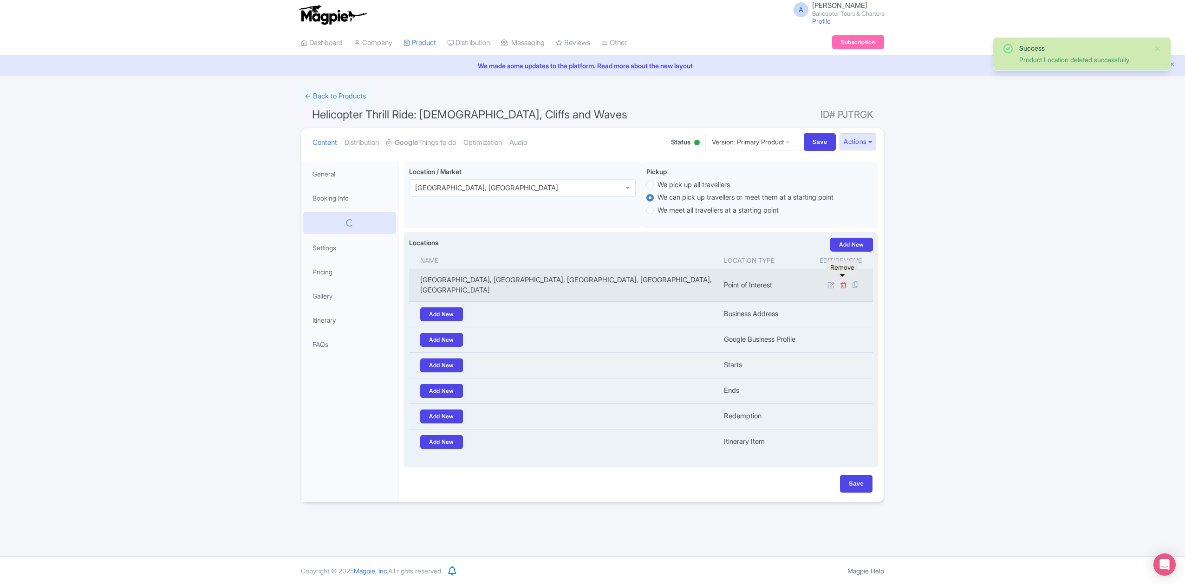
click at [844, 282] on icon at bounding box center [843, 284] width 7 height 7
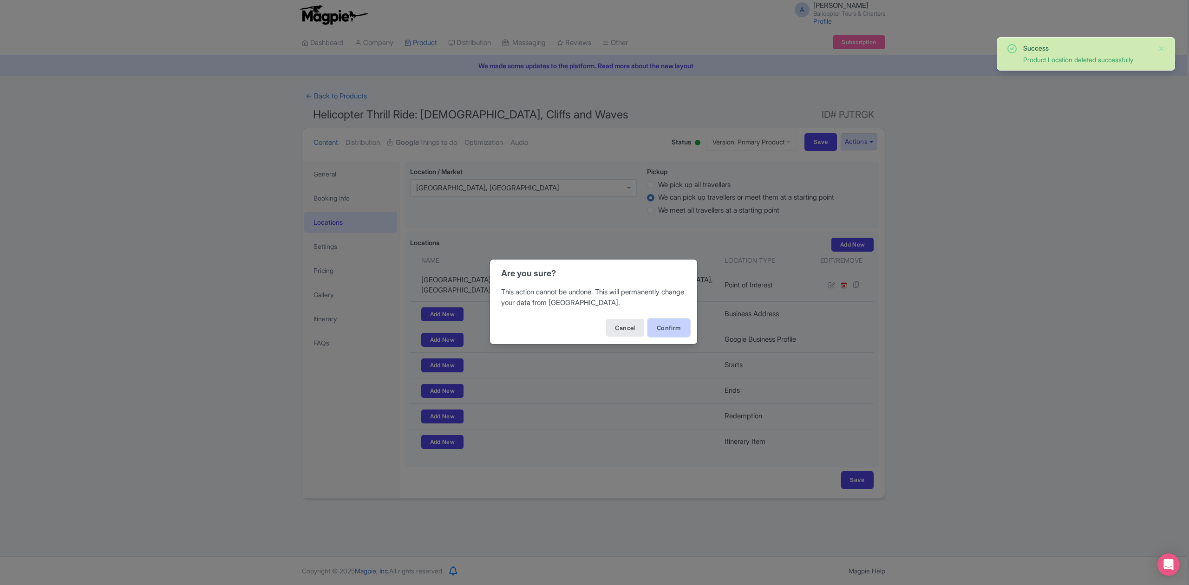
click at [667, 333] on button "Confirm" at bounding box center [669, 328] width 42 height 18
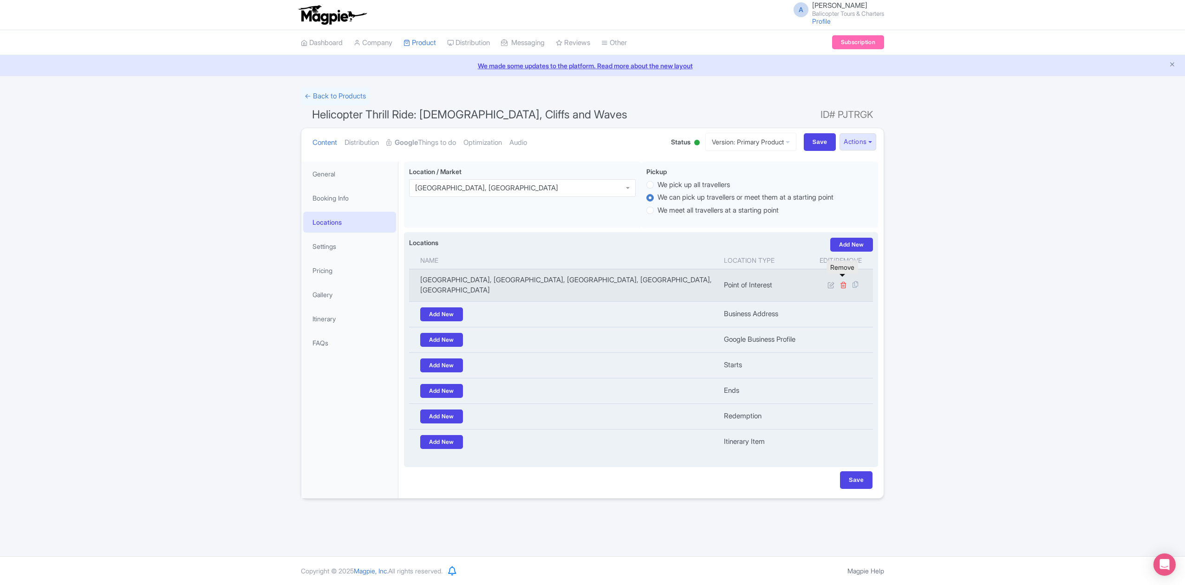
click at [843, 282] on icon at bounding box center [843, 284] width 7 height 7
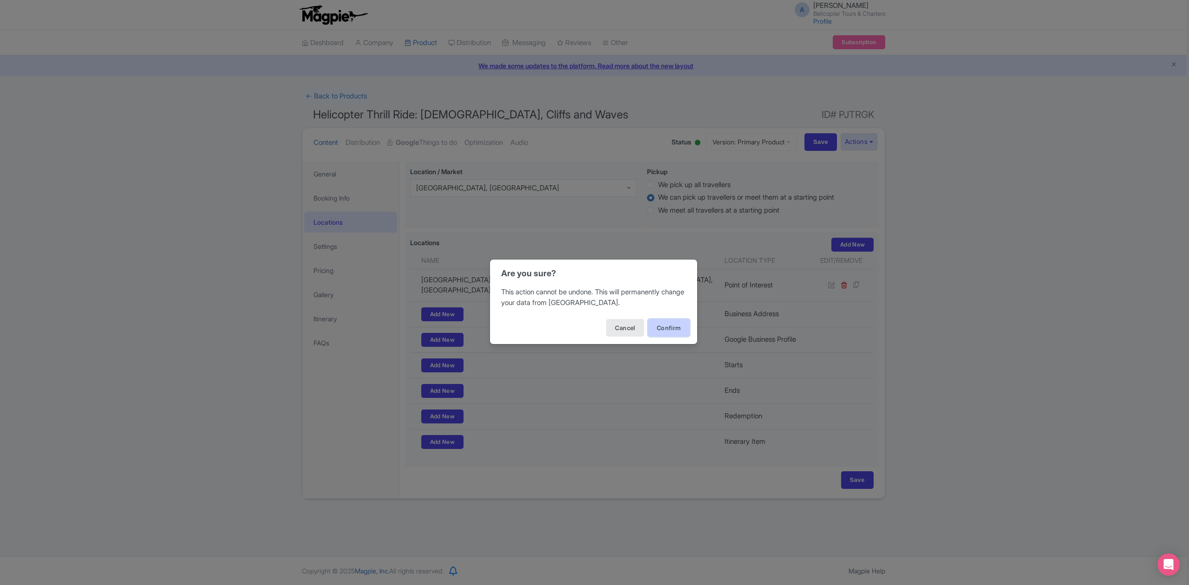
click at [666, 327] on button "Confirm" at bounding box center [669, 328] width 42 height 18
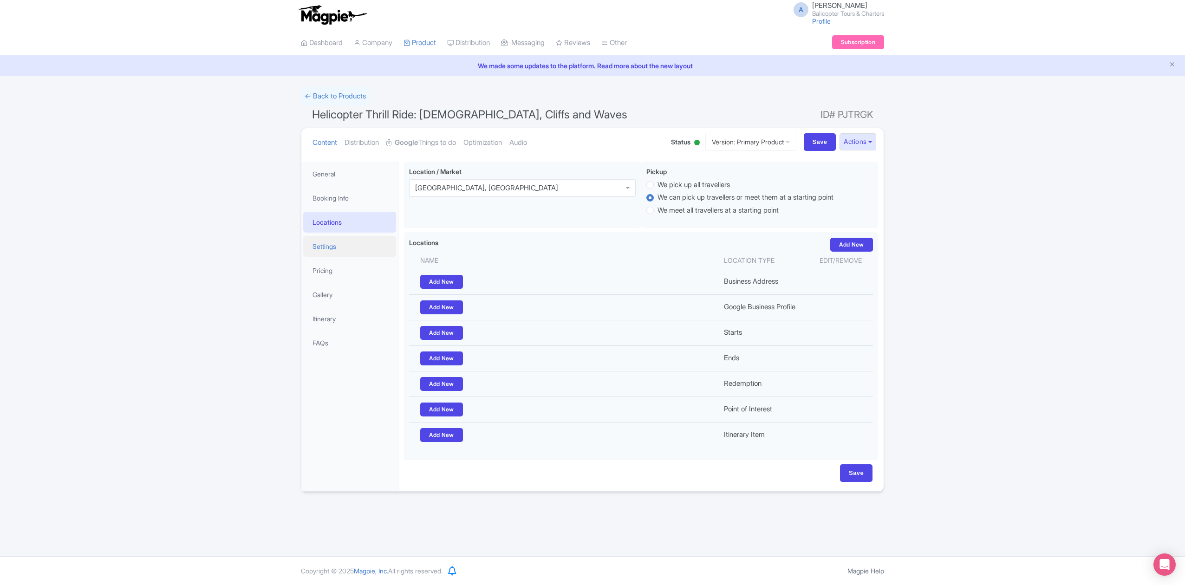
click at [336, 238] on link "Settings" at bounding box center [349, 246] width 93 height 21
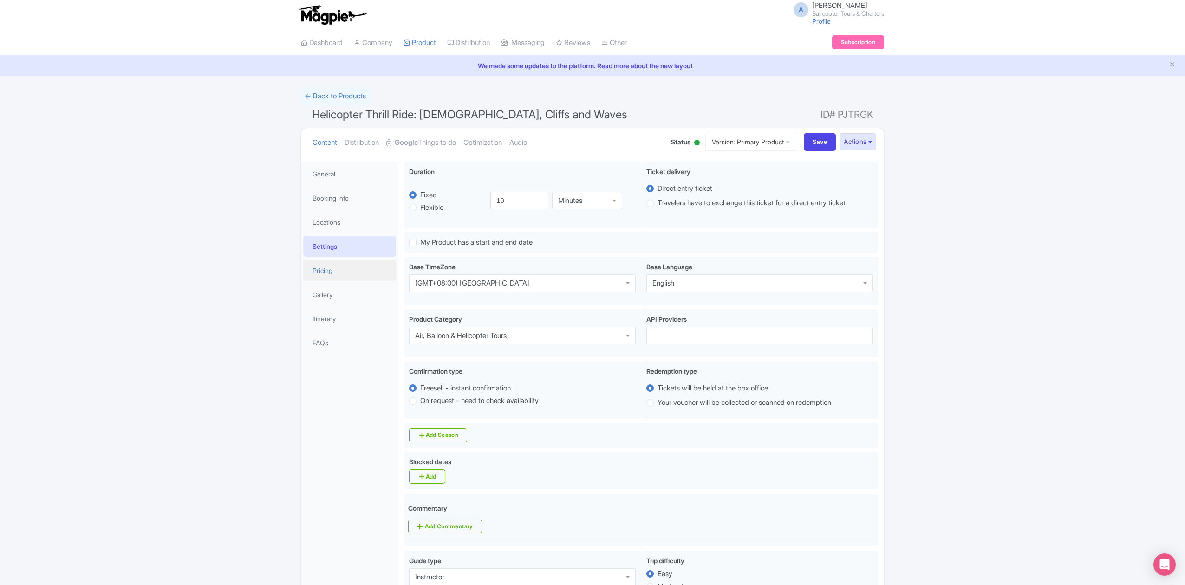
click at [329, 277] on link "Pricing" at bounding box center [349, 270] width 93 height 21
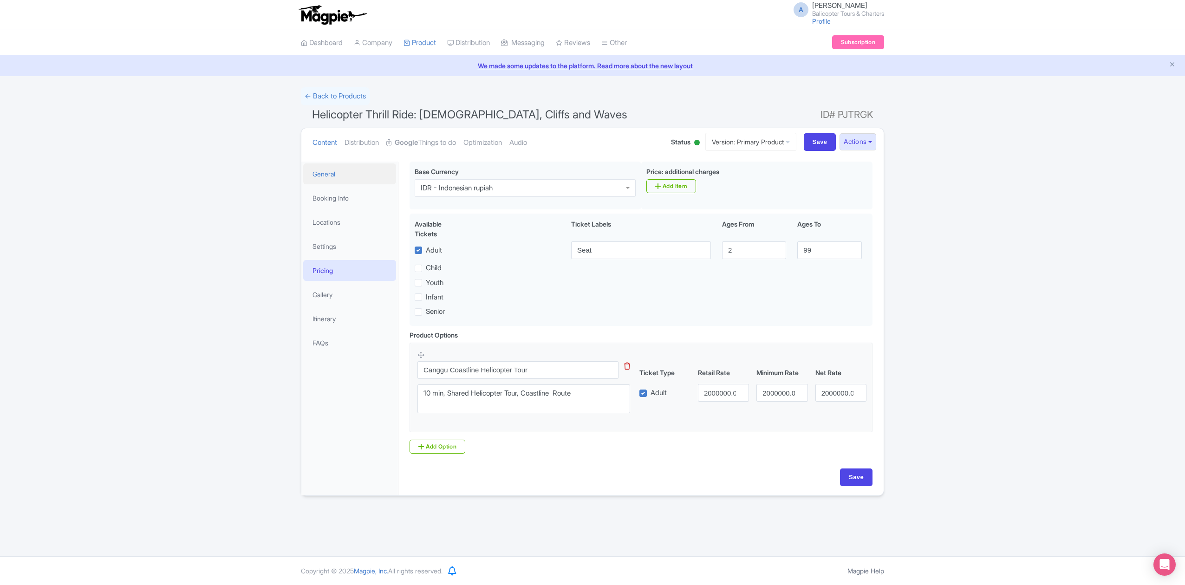
click at [323, 181] on link "General" at bounding box center [349, 174] width 93 height 21
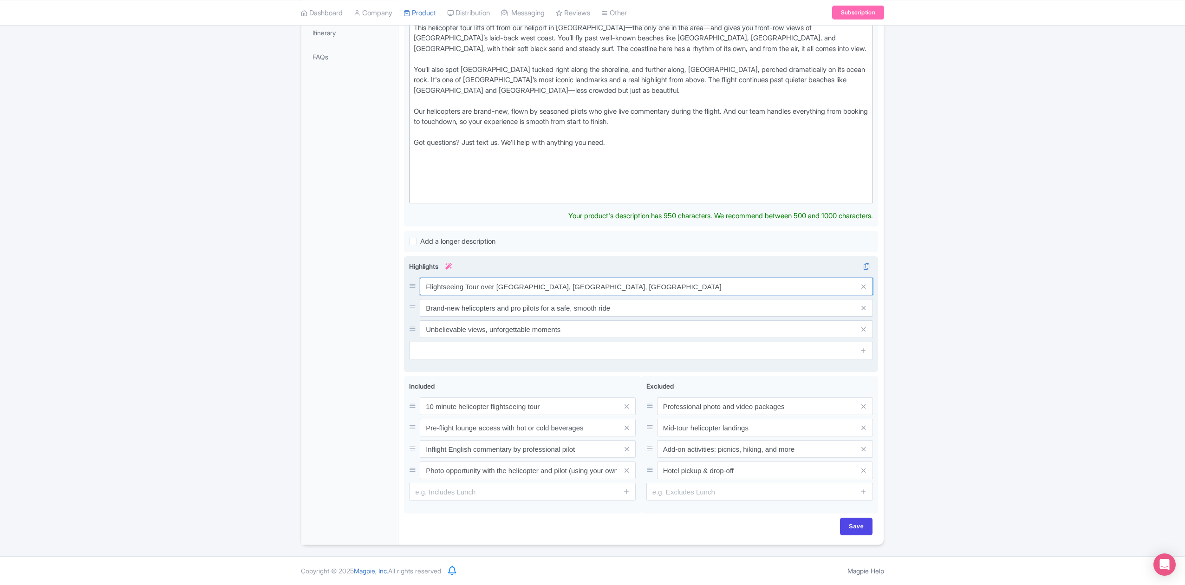
scroll to position [278, 0]
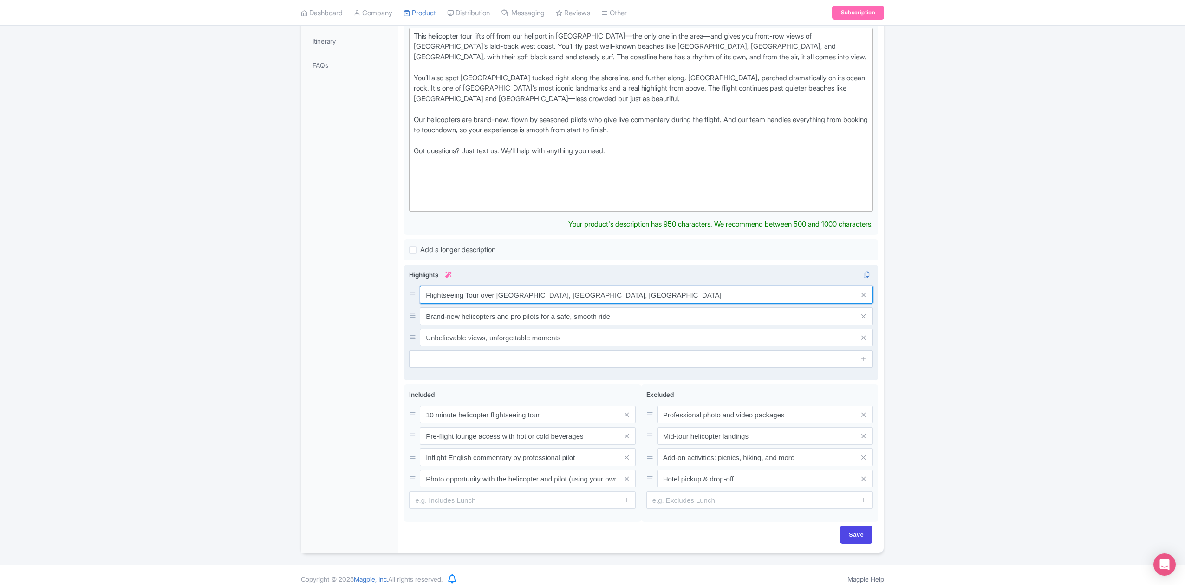
click at [465, 286] on input "Flightseeing Tour over Canggu, Batu Bolong, Tanah Lot Temple" at bounding box center [646, 295] width 453 height 18
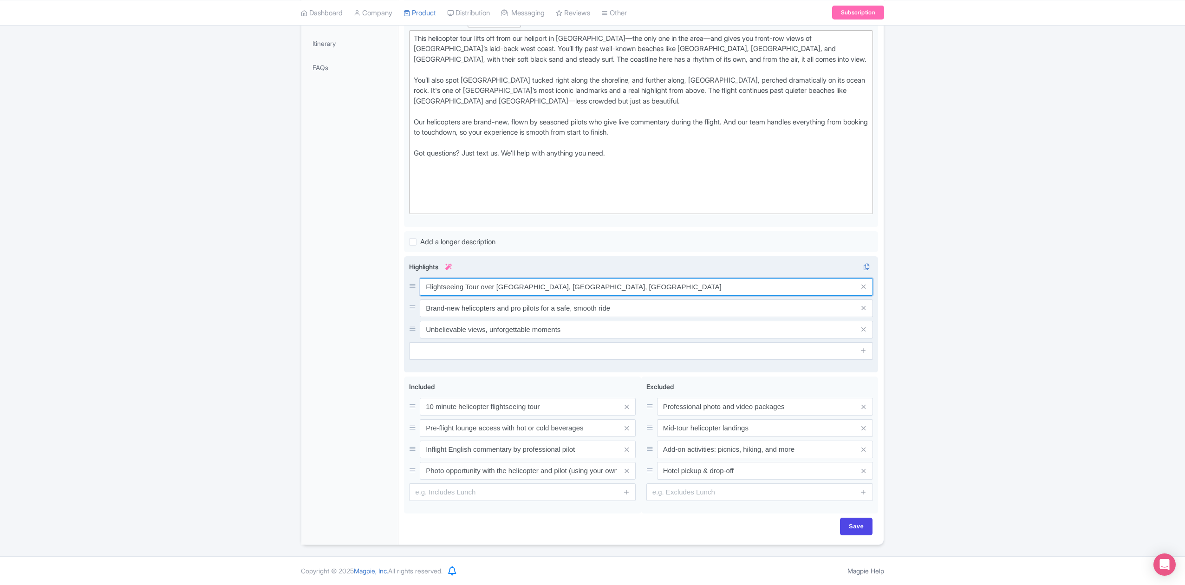
drag, startPoint x: 480, startPoint y: 287, endPoint x: 680, endPoint y: 291, distance: 200.7
click at [680, 291] on input "Flightseeing Tour over Canggu, Batu Bolong, Tanah Lot Temple" at bounding box center [646, 287] width 453 height 18
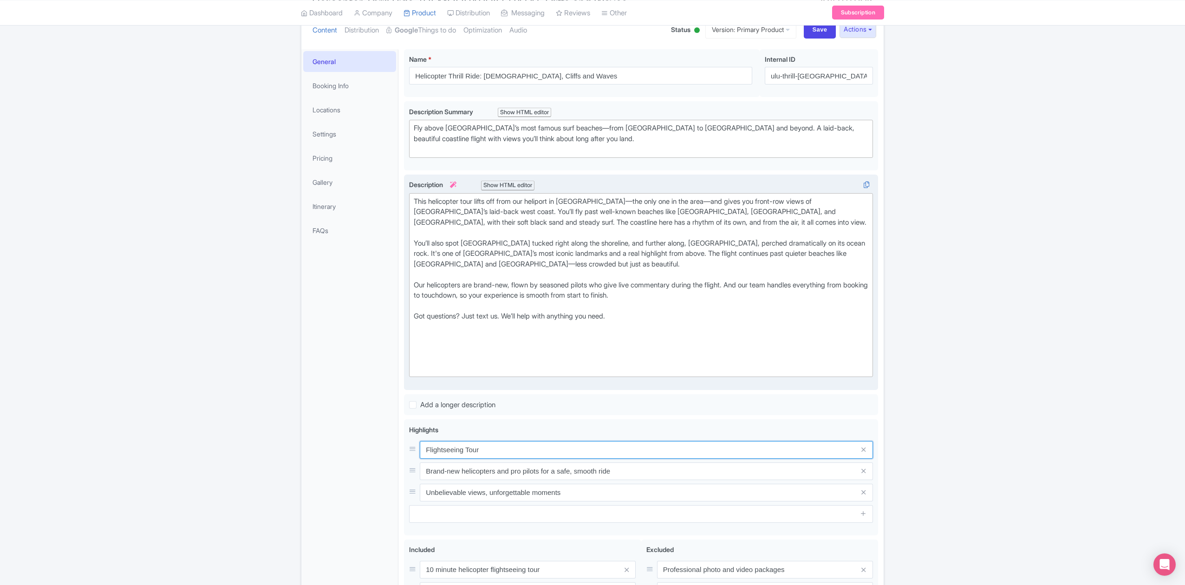
scroll to position [30, 0]
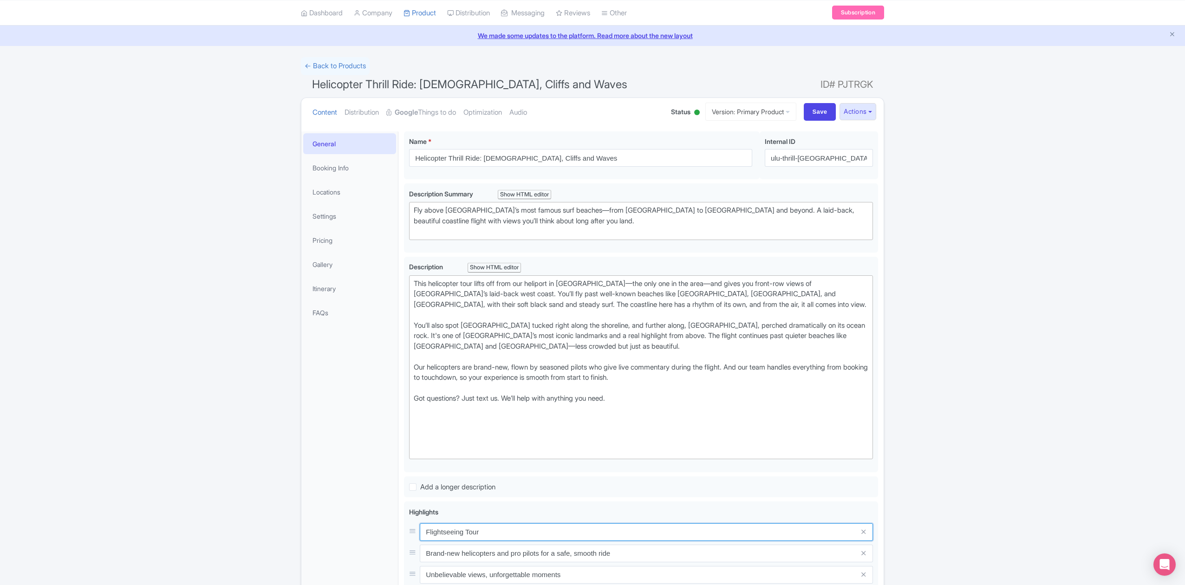
type input "Flightseeing Tour"
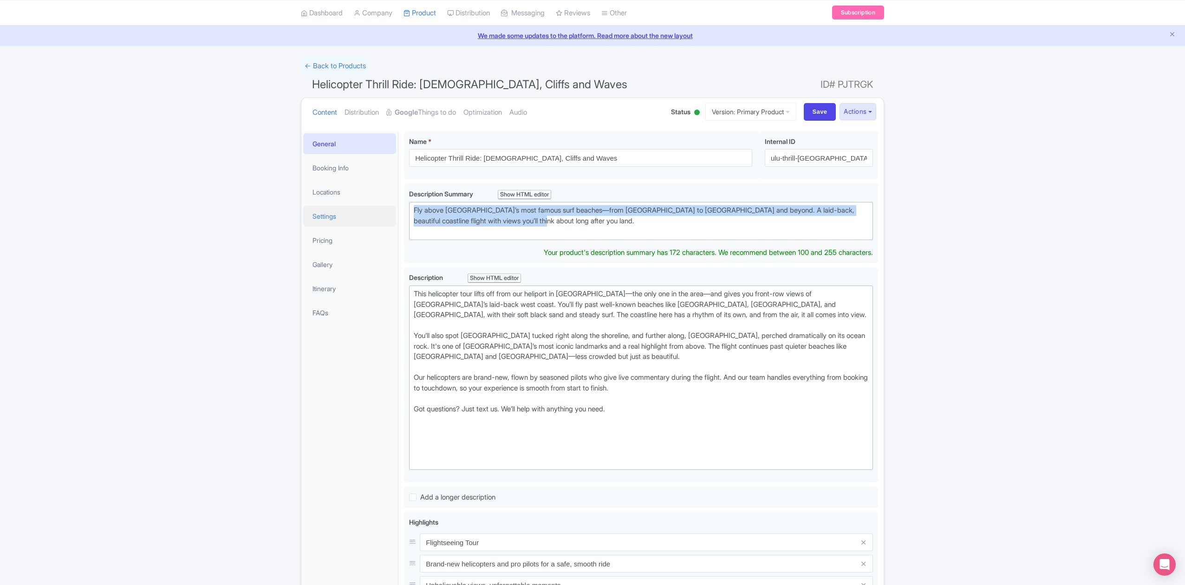
drag, startPoint x: 540, startPoint y: 223, endPoint x: 373, endPoint y: 209, distance: 166.9
click at [373, 209] on div "General Booking Info Locations Settings Pricing Gallery Itinerary FAQs Helicopt…" at bounding box center [592, 463] width 582 height 675
paste trix-editor "A scenic helicopter flight along the coastline with front-row views of beaches,…"
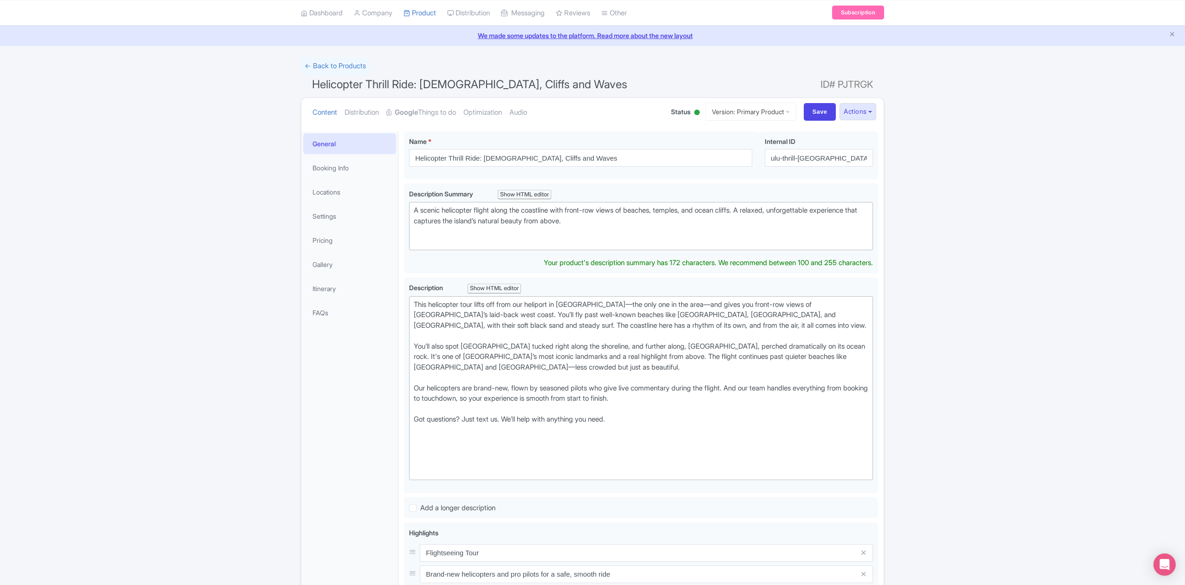
type trix-editor "<div>A scenic helicopter flight along the coastline with front-row views of bea…"
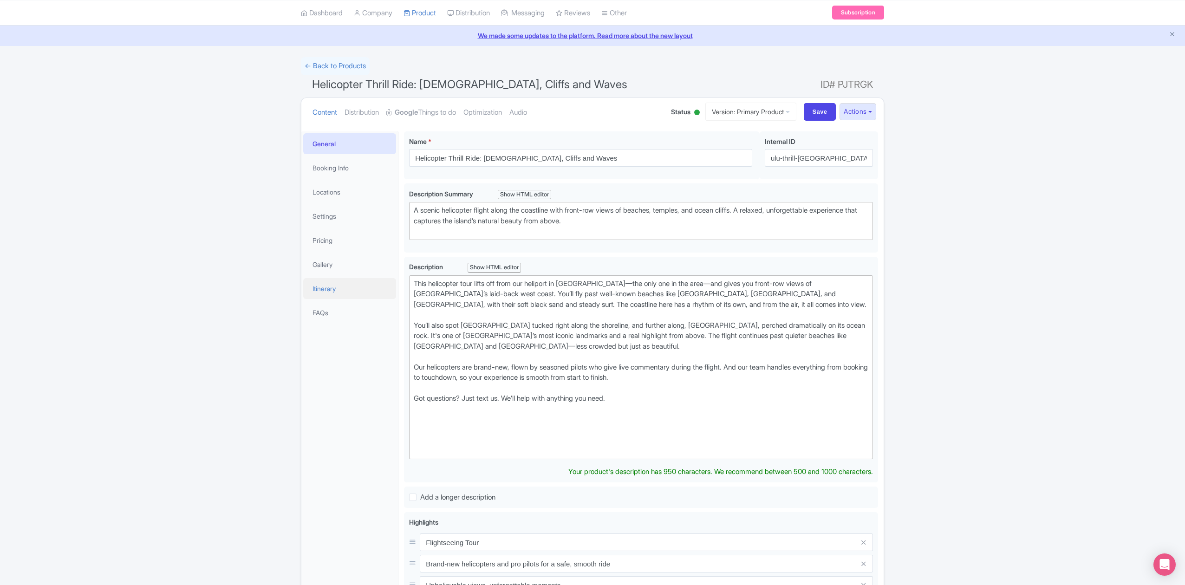
drag, startPoint x: 648, startPoint y: 404, endPoint x: 367, endPoint y: 283, distance: 306.3
click at [367, 283] on div "General Booking Info Locations Settings Pricing Gallery Itinerary FAQs Helicopt…" at bounding box center [592, 463] width 582 height 675
paste trix-editor "private heliport and takes you along one of the most beautiful stretches of coa…"
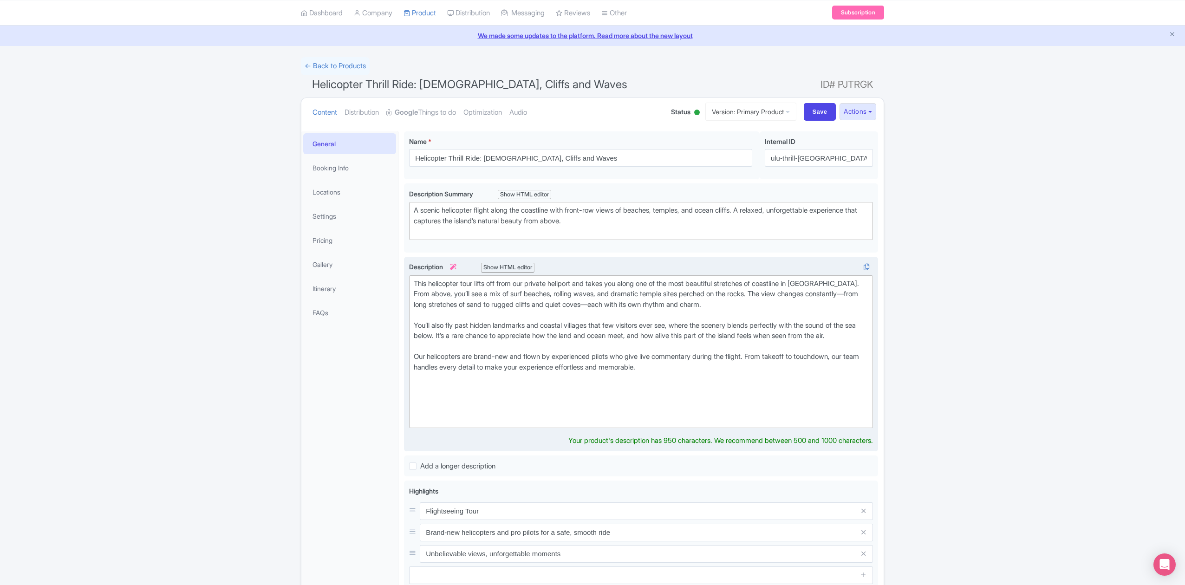
type trix-editor "<div>This helicopter tour lifts off from our private heliport and takes you alo…"
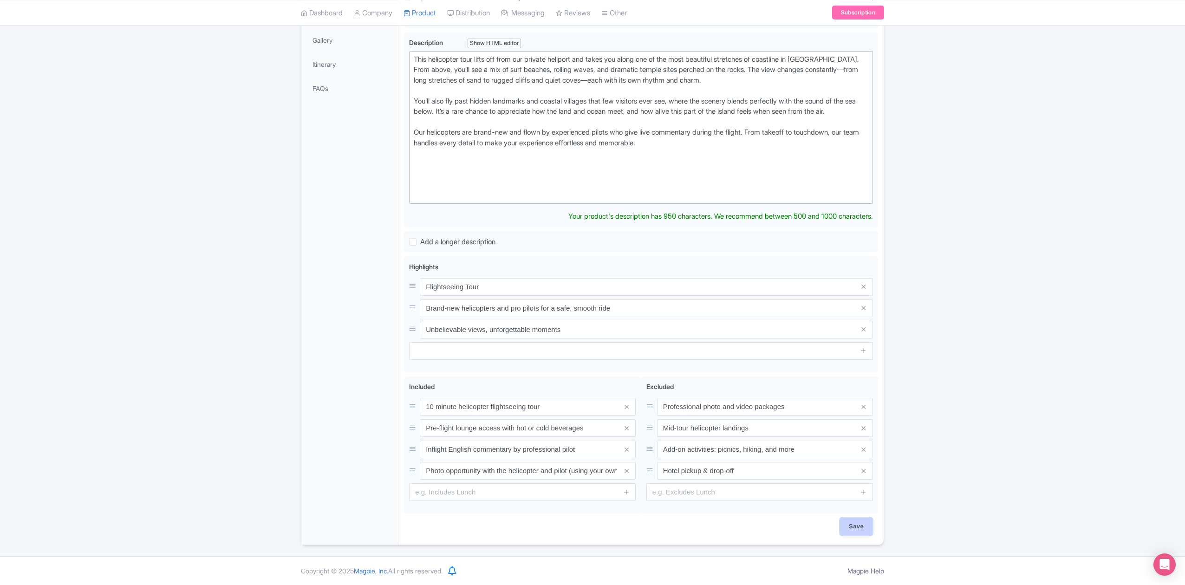
scroll to position [257, 0]
click at [859, 526] on input "Save" at bounding box center [856, 527] width 33 height 18
type input "Saving..."
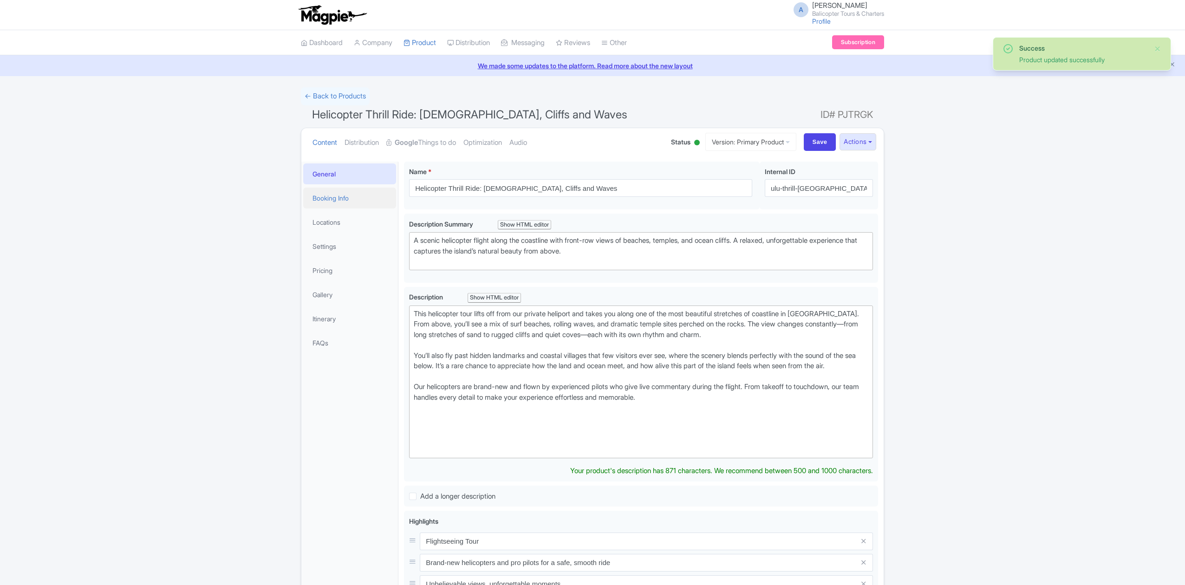
click at [320, 197] on link "Booking Info" at bounding box center [349, 198] width 93 height 21
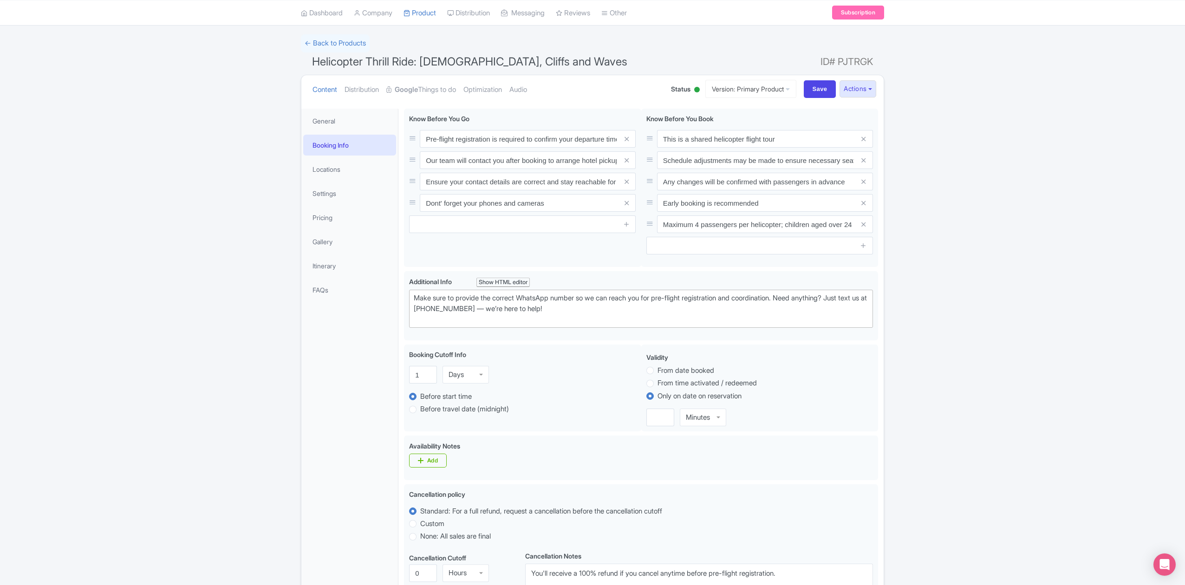
scroll to position [44, 0]
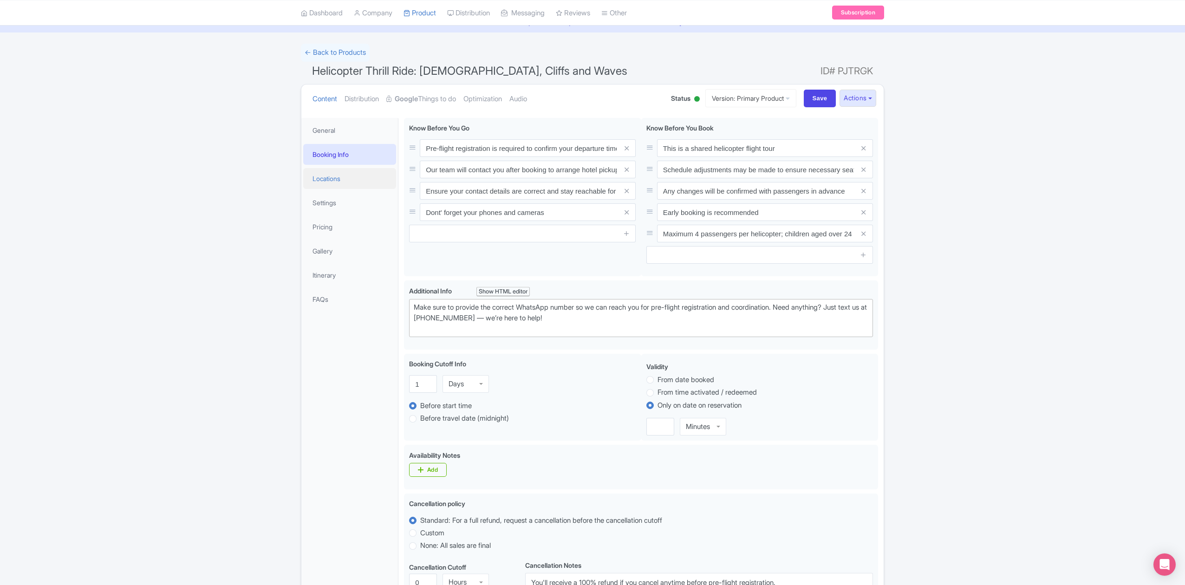
click at [337, 175] on link "Locations" at bounding box center [349, 178] width 93 height 21
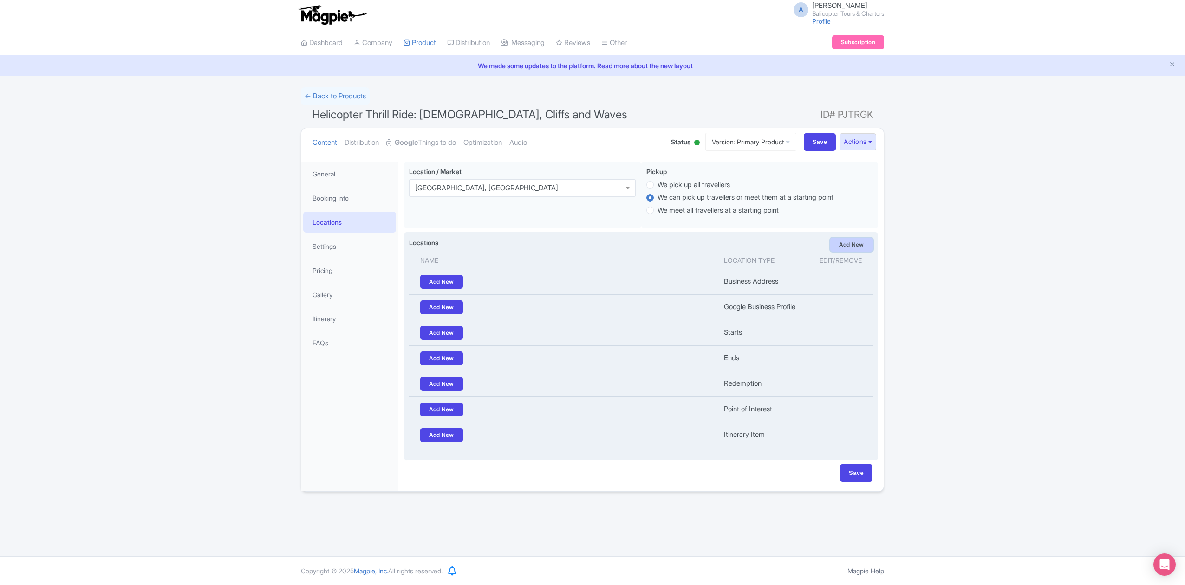
click at [864, 246] on link "Add New" at bounding box center [852, 245] width 43 height 14
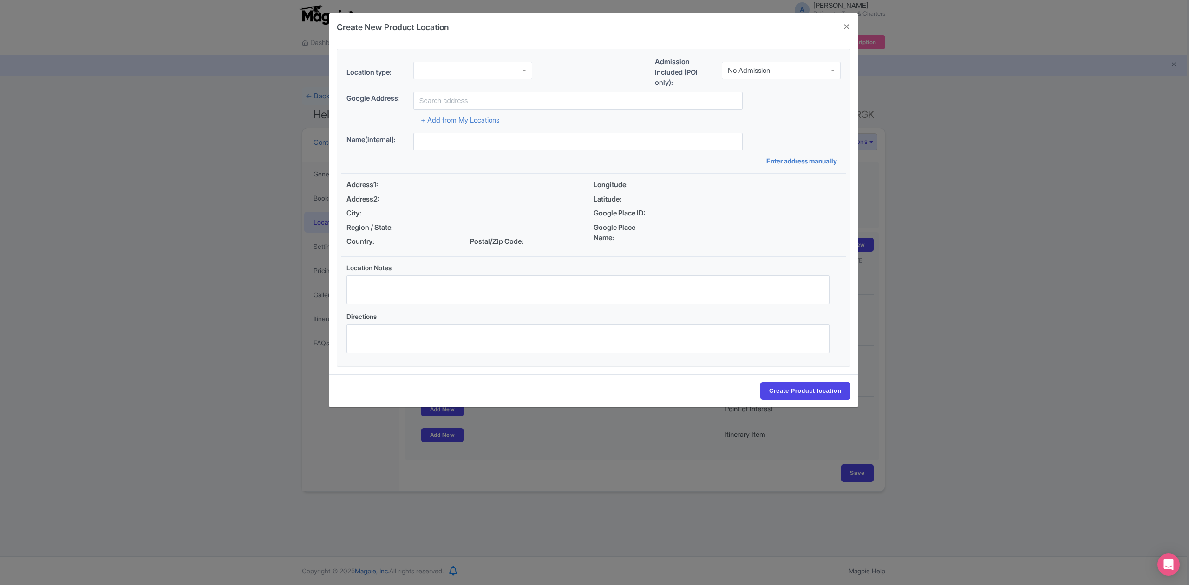
click at [438, 73] on div at bounding box center [472, 71] width 119 height 18
click at [770, 67] on div "No Admission" at bounding box center [749, 70] width 42 height 8
drag, startPoint x: 777, startPoint y: 96, endPoint x: 641, endPoint y: 99, distance: 135.2
click at [606, 99] on input "text" at bounding box center [577, 101] width 329 height 18
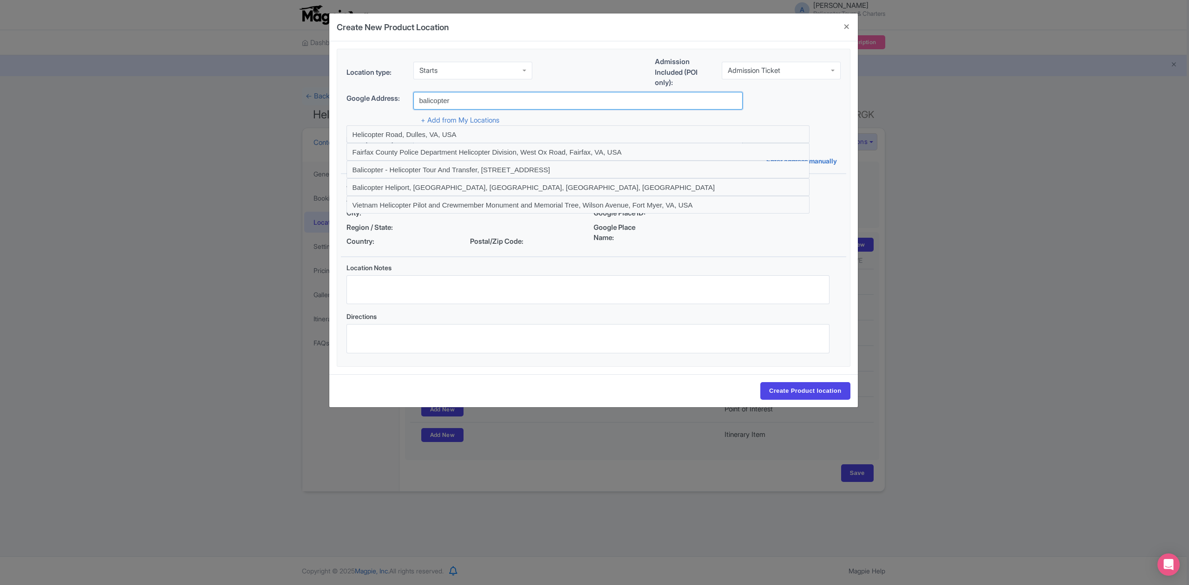
type input "Balicopter - Helicopter Tour And Transfer, [STREET_ADDRESS]"
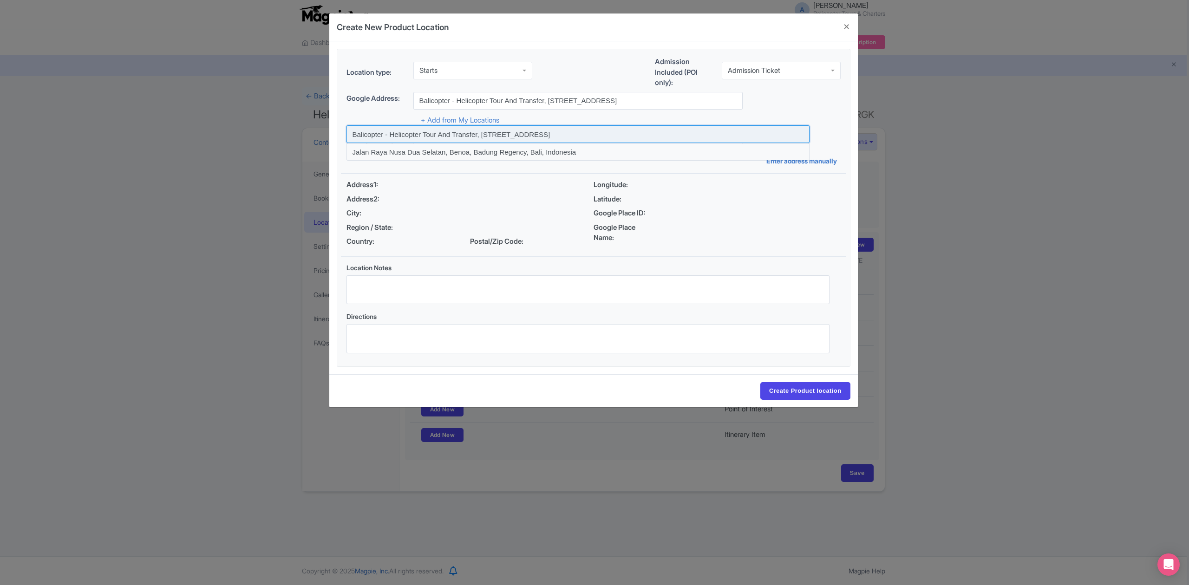
click at [537, 135] on input at bounding box center [578, 134] width 463 height 18
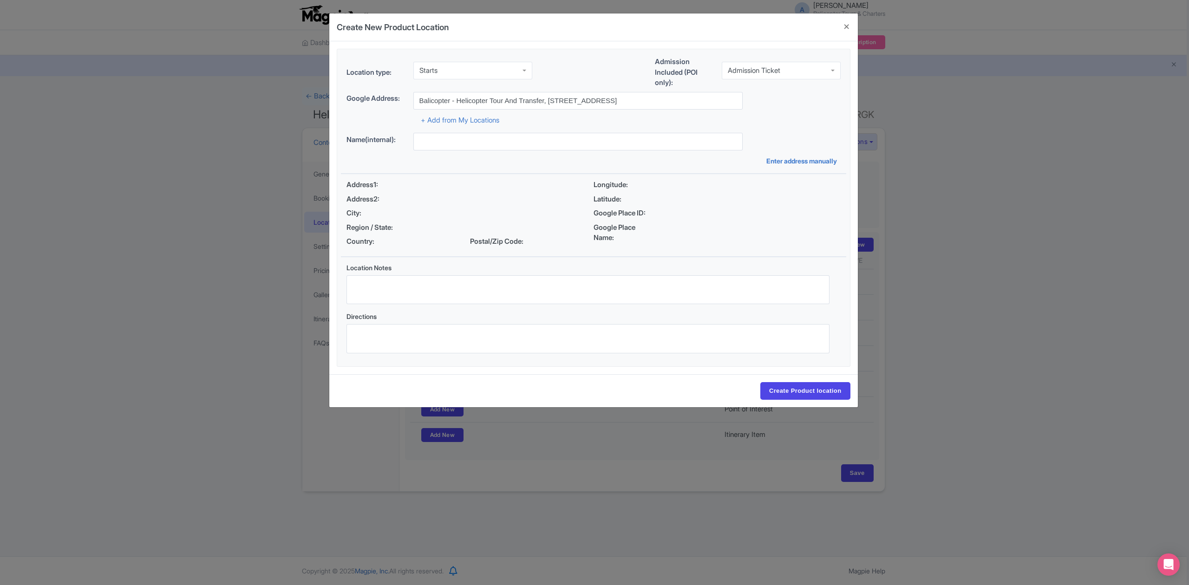
type input "Balicopter - Helicopter Tour And Transfer, [STREET_ADDRESS]"
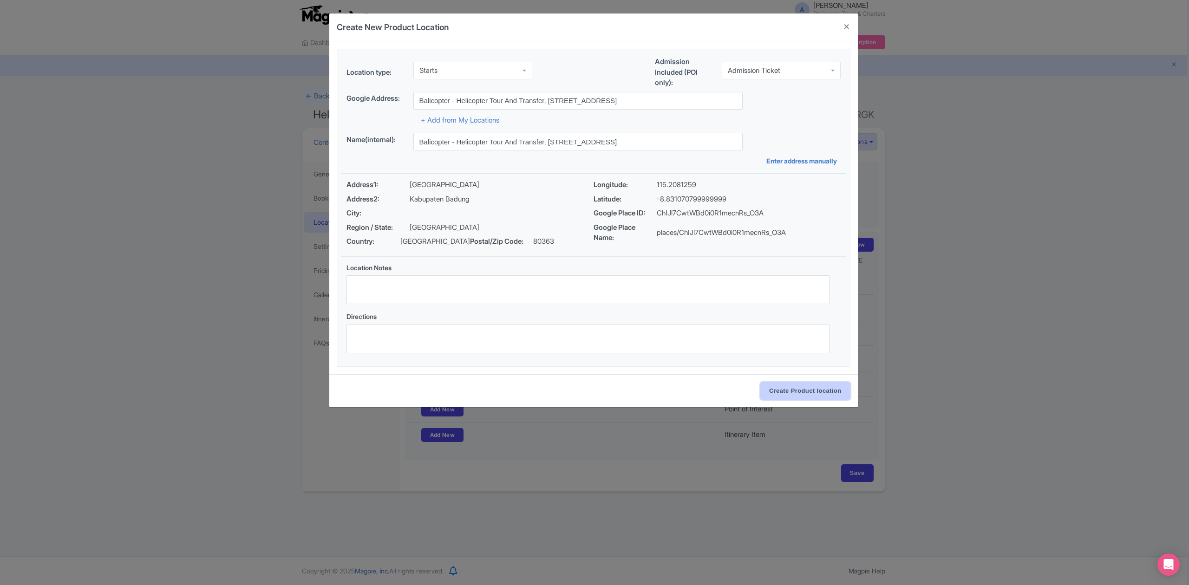
click at [796, 396] on input "Create Product location" at bounding box center [805, 391] width 90 height 18
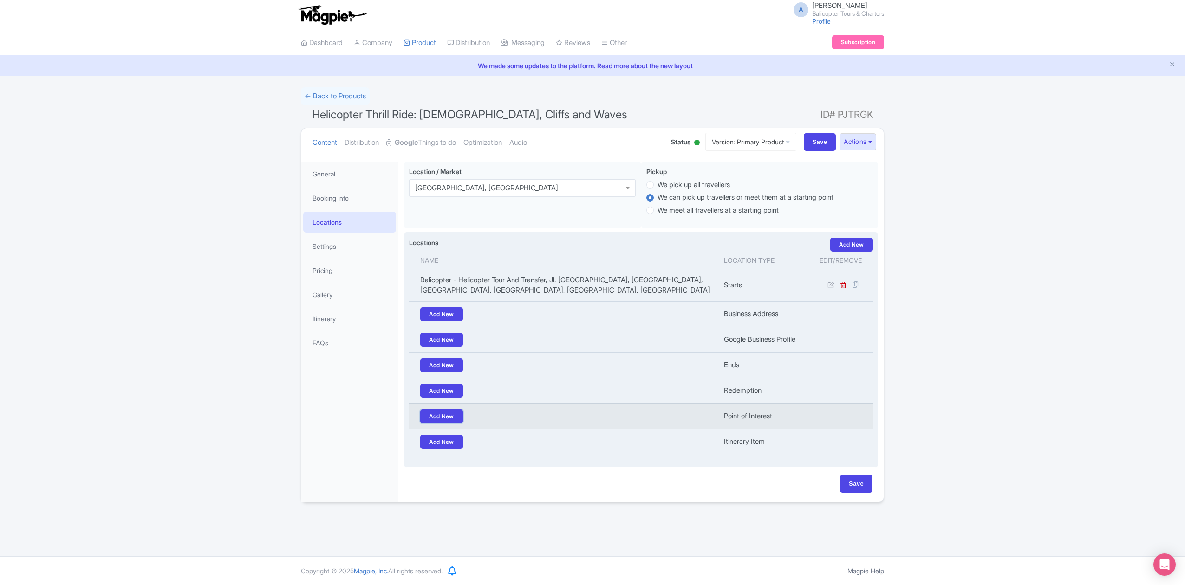
click at [439, 419] on link "Add New" at bounding box center [441, 417] width 43 height 14
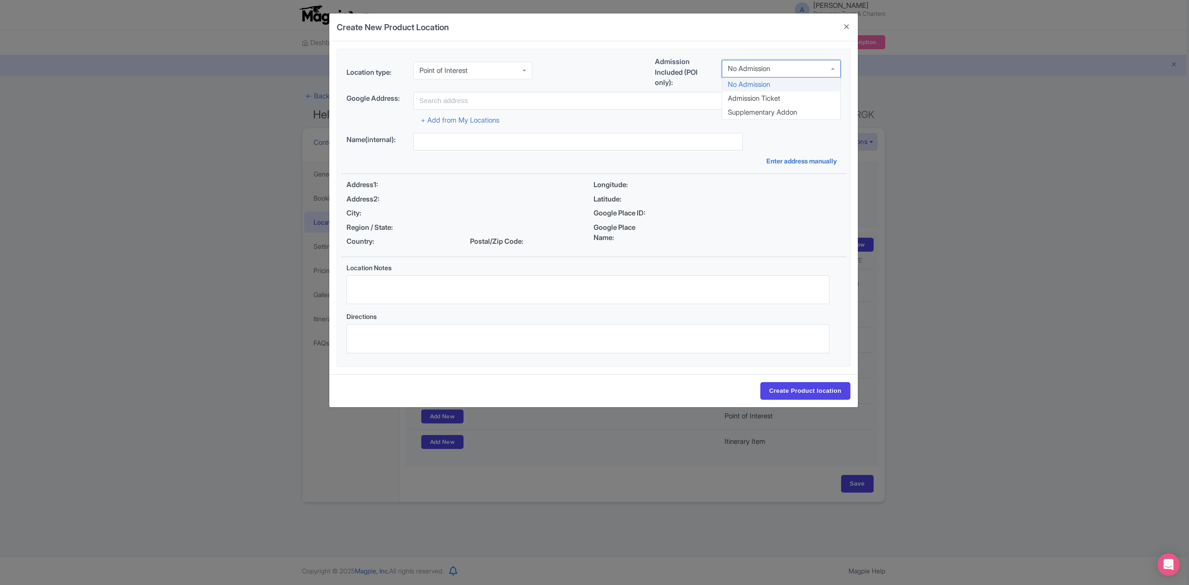
click at [759, 72] on div "No Admission" at bounding box center [749, 69] width 42 height 8
click at [843, 27] on button "Close" at bounding box center [847, 26] width 22 height 26
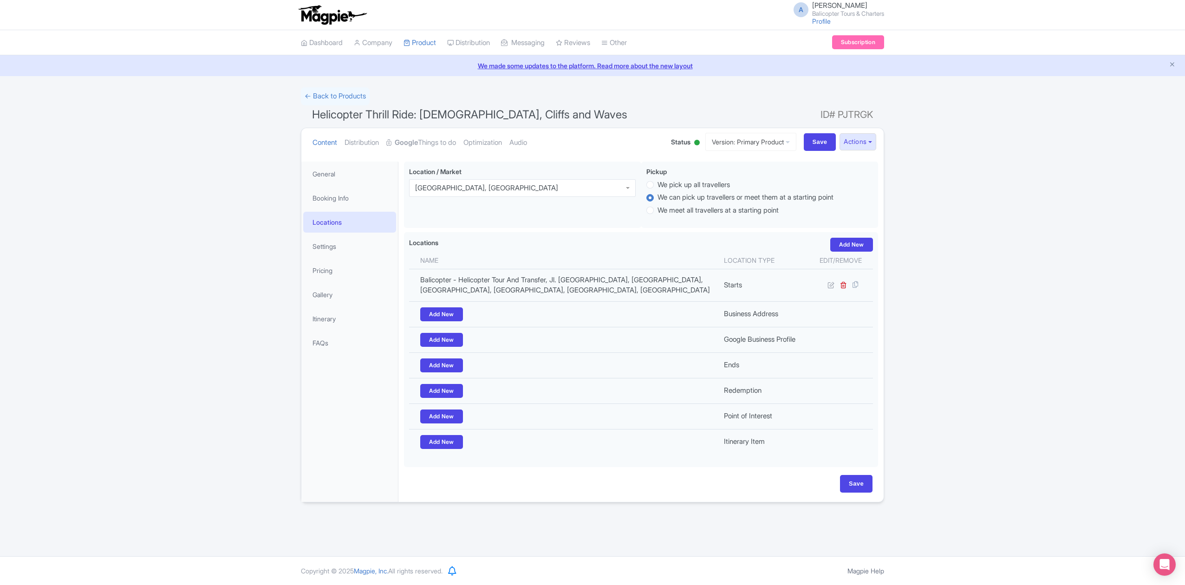
click at [99, 225] on div "Success Product updated successfully ← Back to Products Helicopter Thrill Ride:…" at bounding box center [592, 294] width 1185 height 415
